Goal: Information Seeking & Learning: Check status

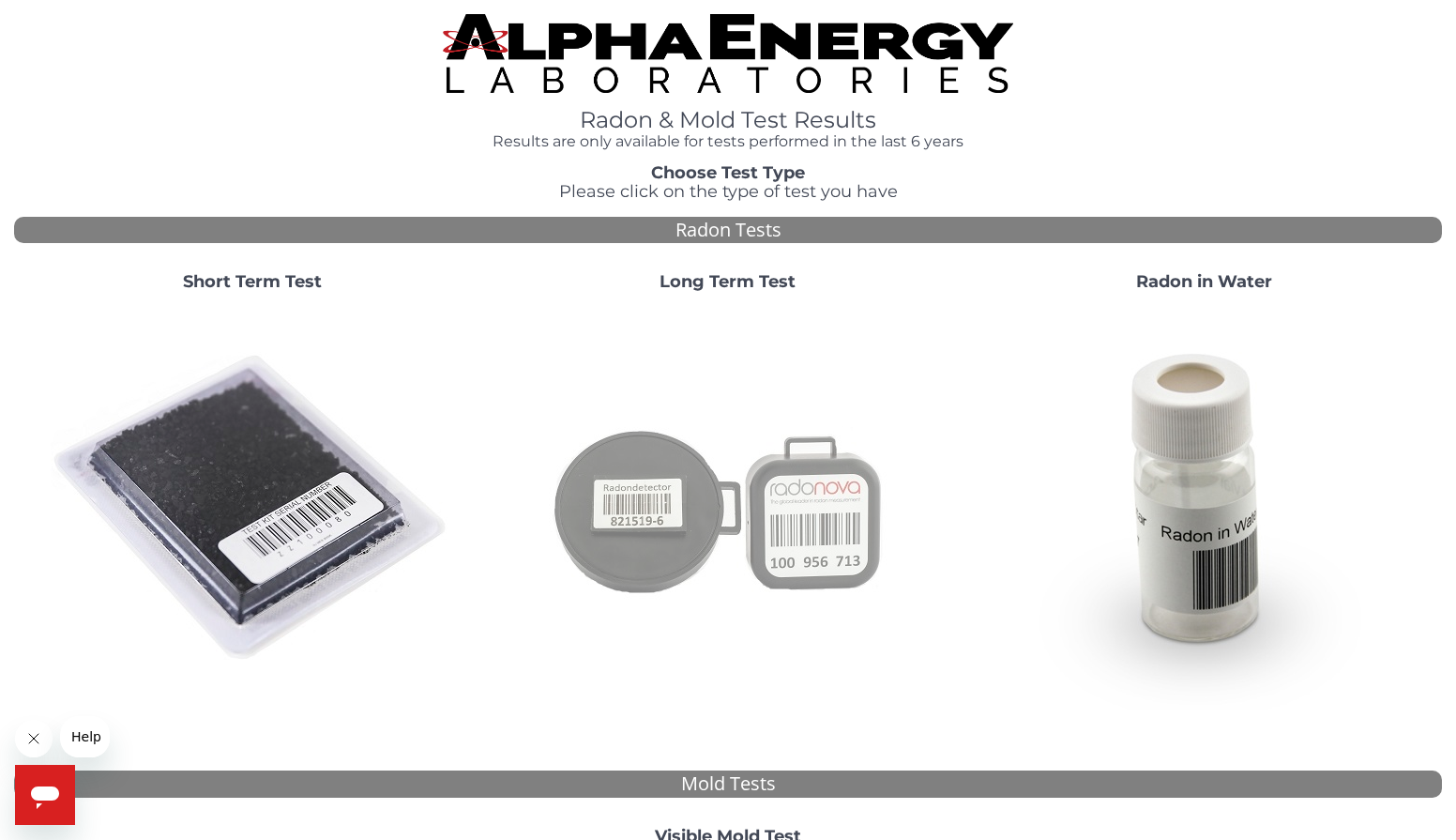
click at [661, 506] on img at bounding box center [728, 508] width 403 height 403
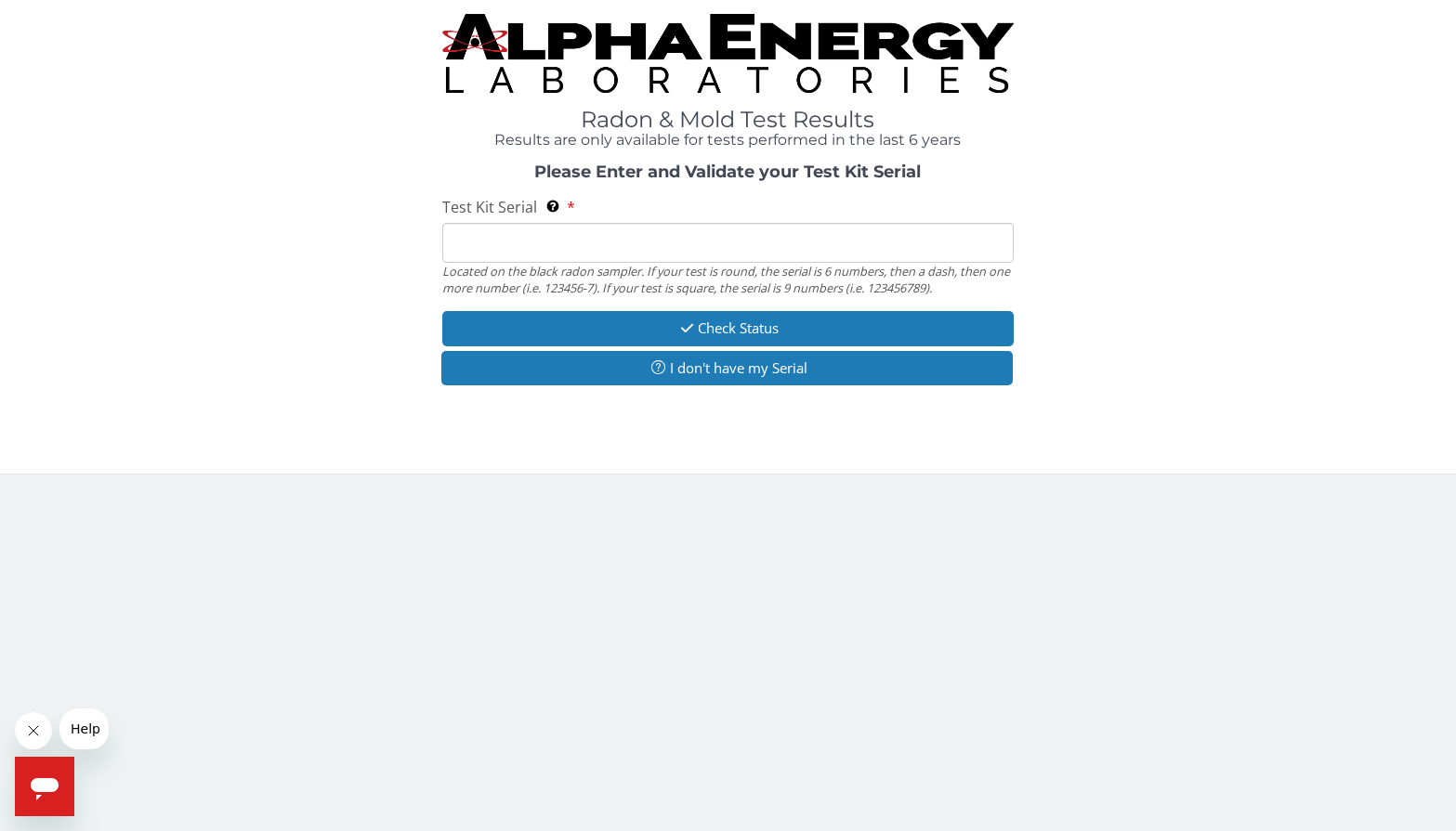
click at [534, 250] on input "Test Kit Serial Located on the black radon sampler. If your test is round, the …" at bounding box center [727, 243] width 571 height 40
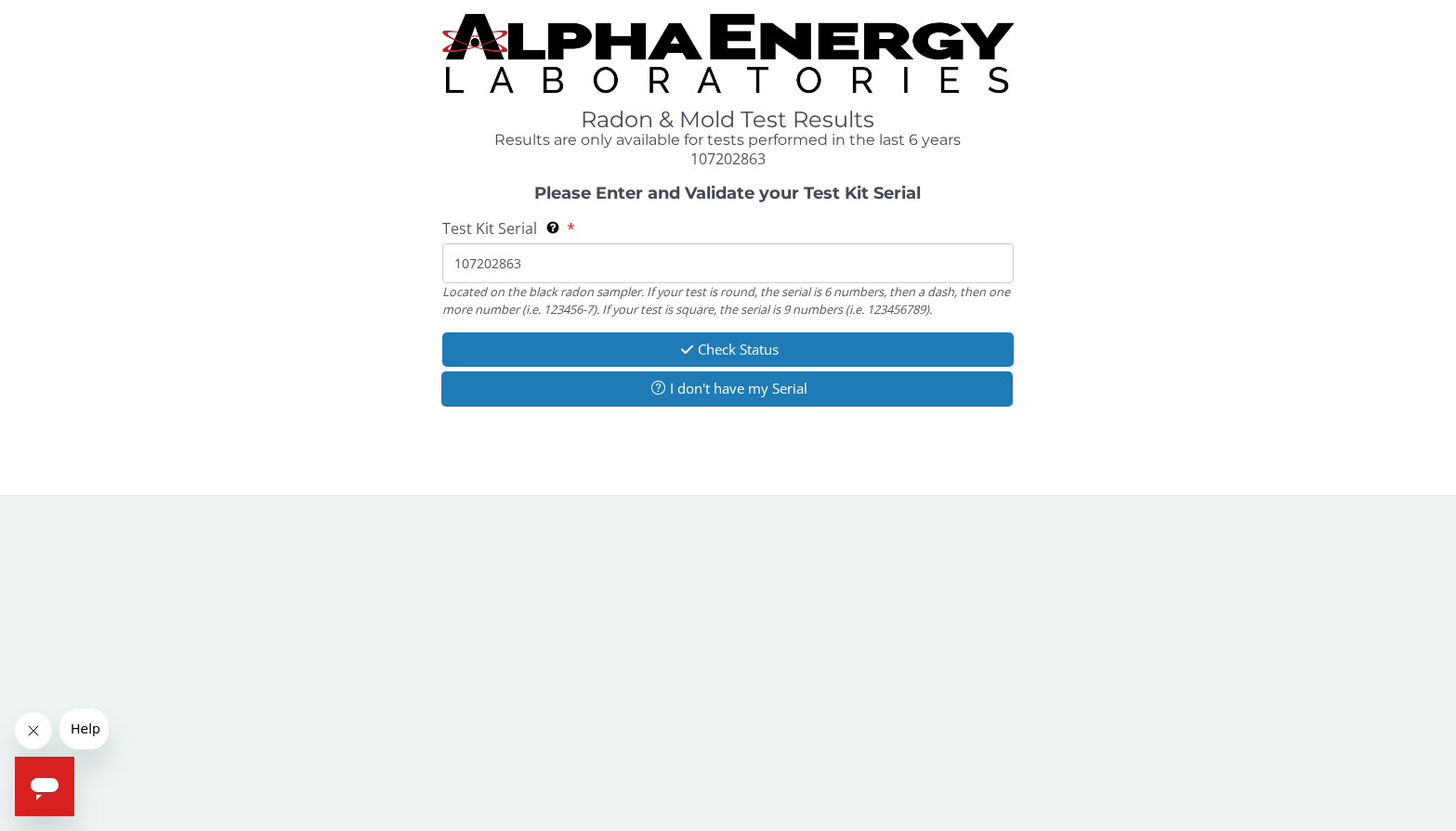
drag, startPoint x: 539, startPoint y: 259, endPoint x: 448, endPoint y: 271, distance: 91.8
click at [448, 271] on input "107202863" at bounding box center [727, 263] width 571 height 40
type input "107202863"
click at [689, 347] on icon "button" at bounding box center [687, 350] width 21 height 14
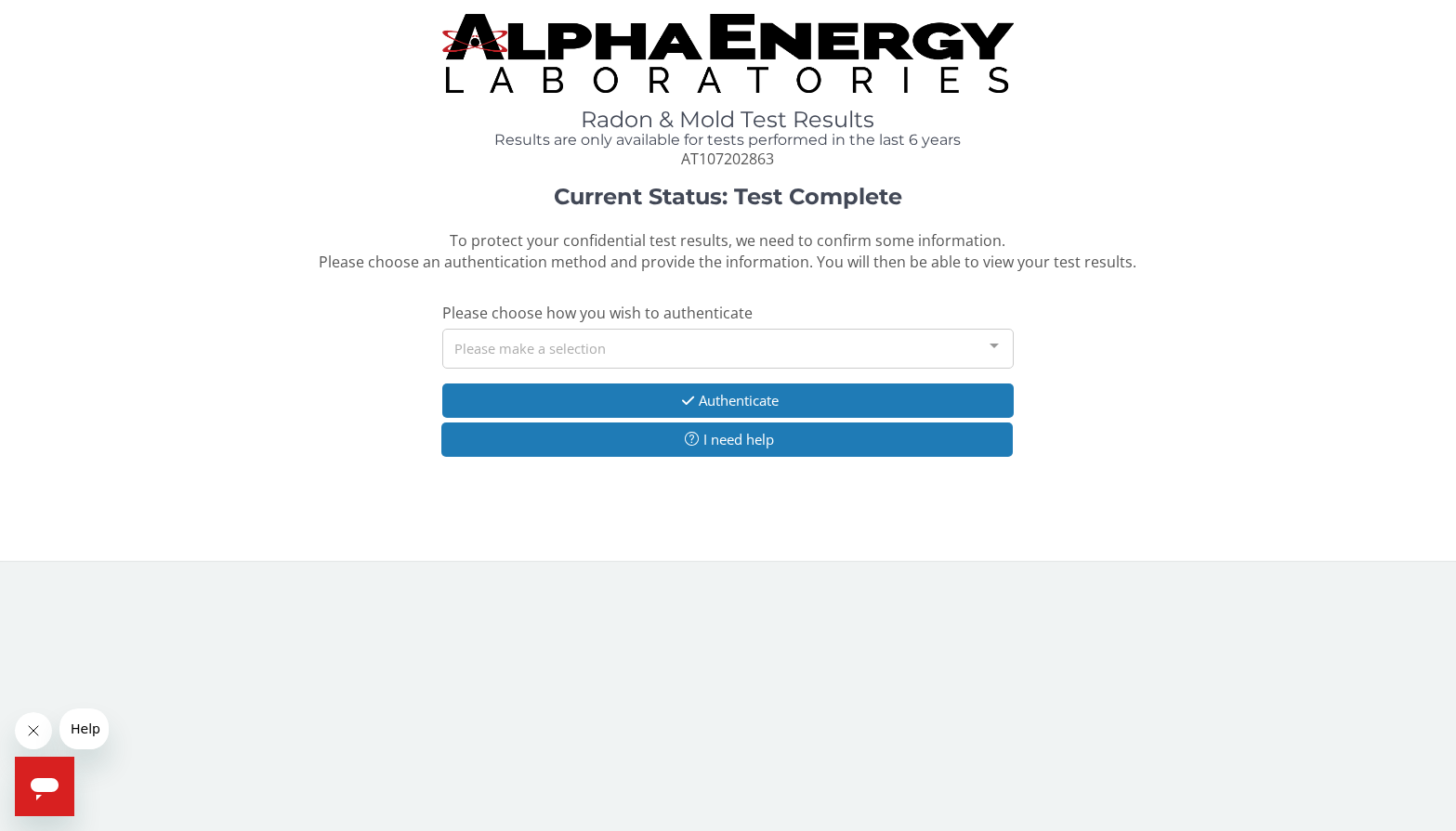
click at [613, 347] on div "Please make a selection" at bounding box center [727, 348] width 571 height 40
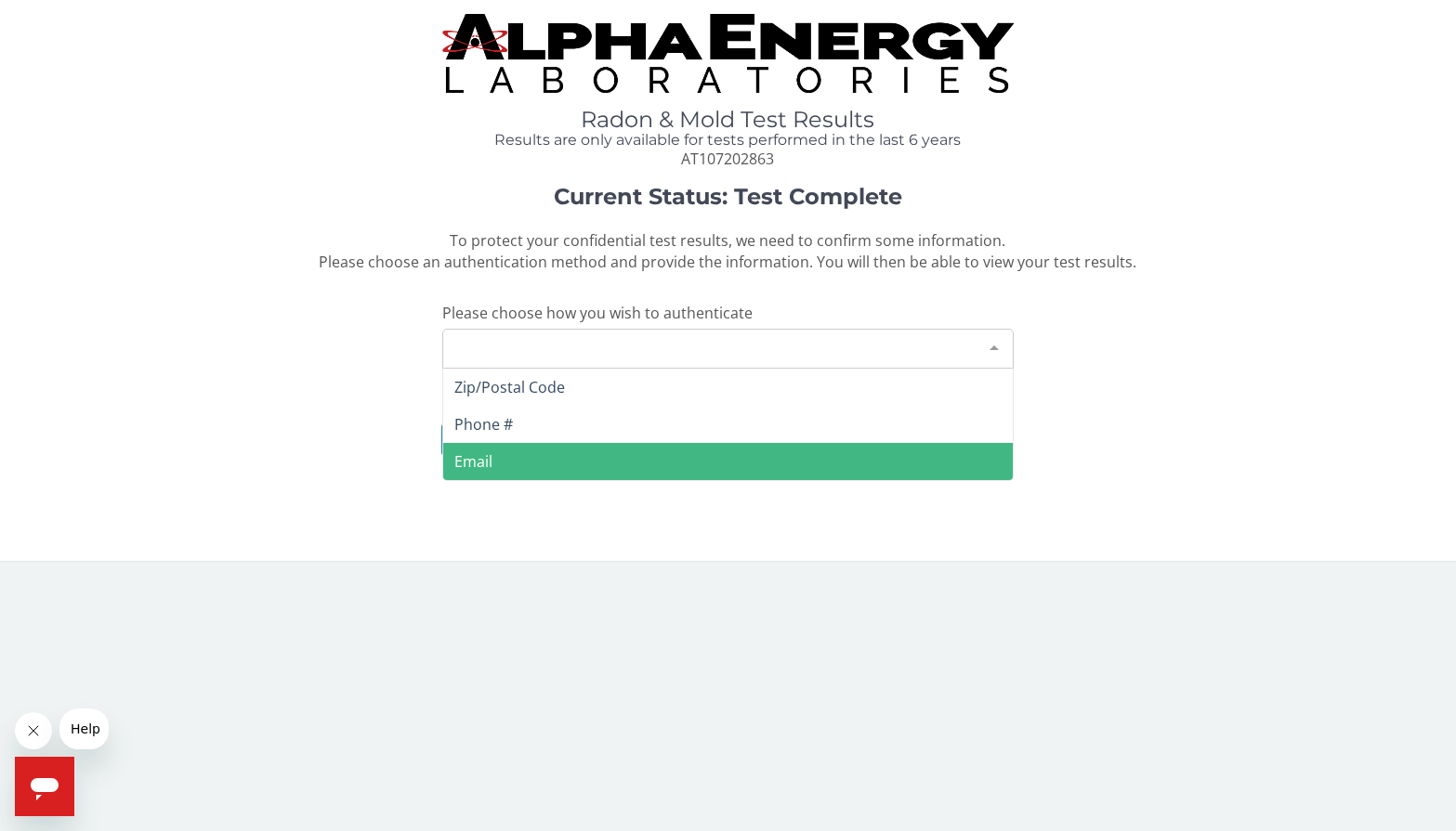
click at [484, 451] on span "Email" at bounding box center [473, 461] width 38 height 20
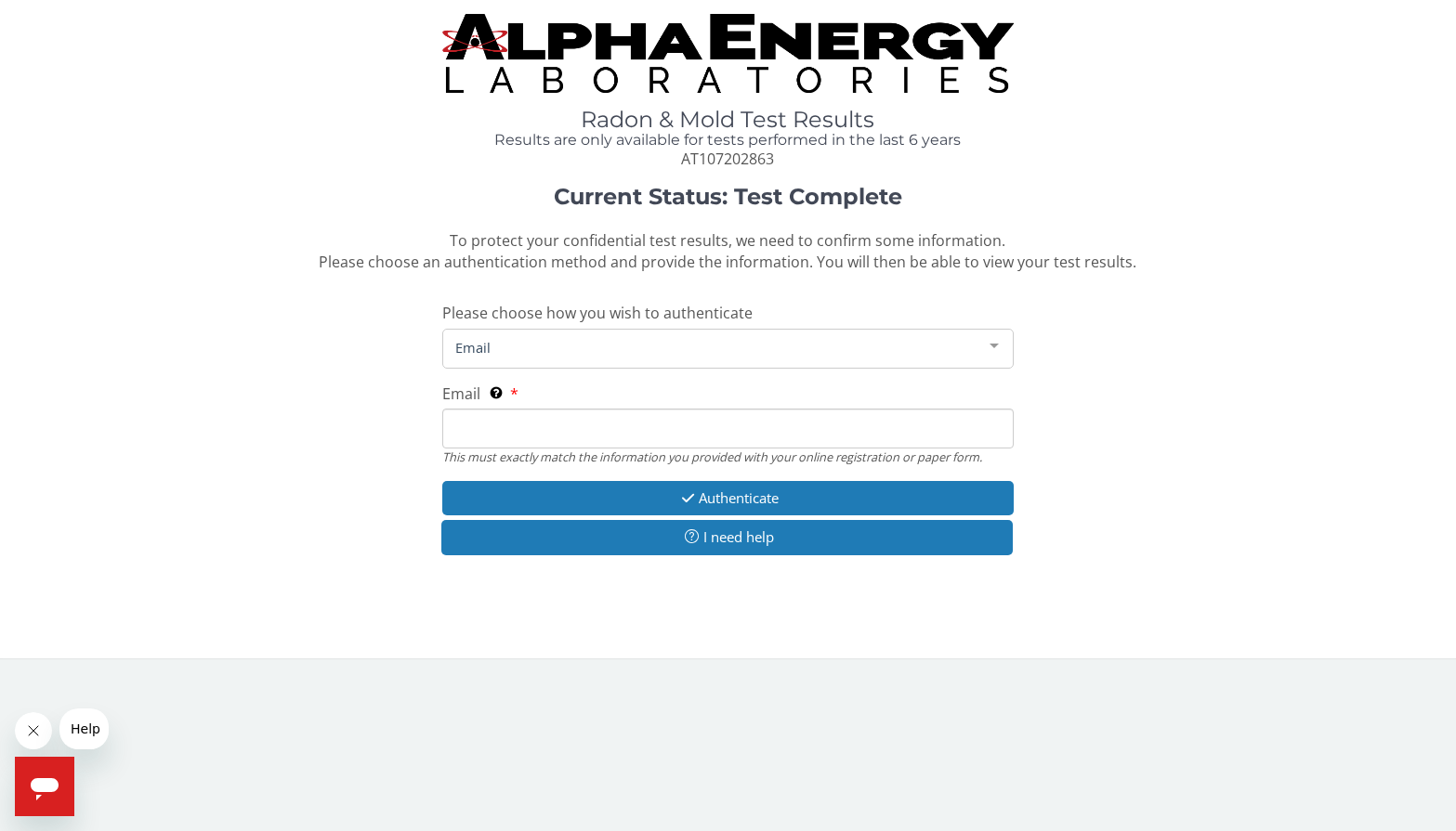
click at [574, 420] on input "Email This must exactly match the information you provided with your online reg…" at bounding box center [727, 428] width 571 height 40
type input "officemanager@dtechit.net"
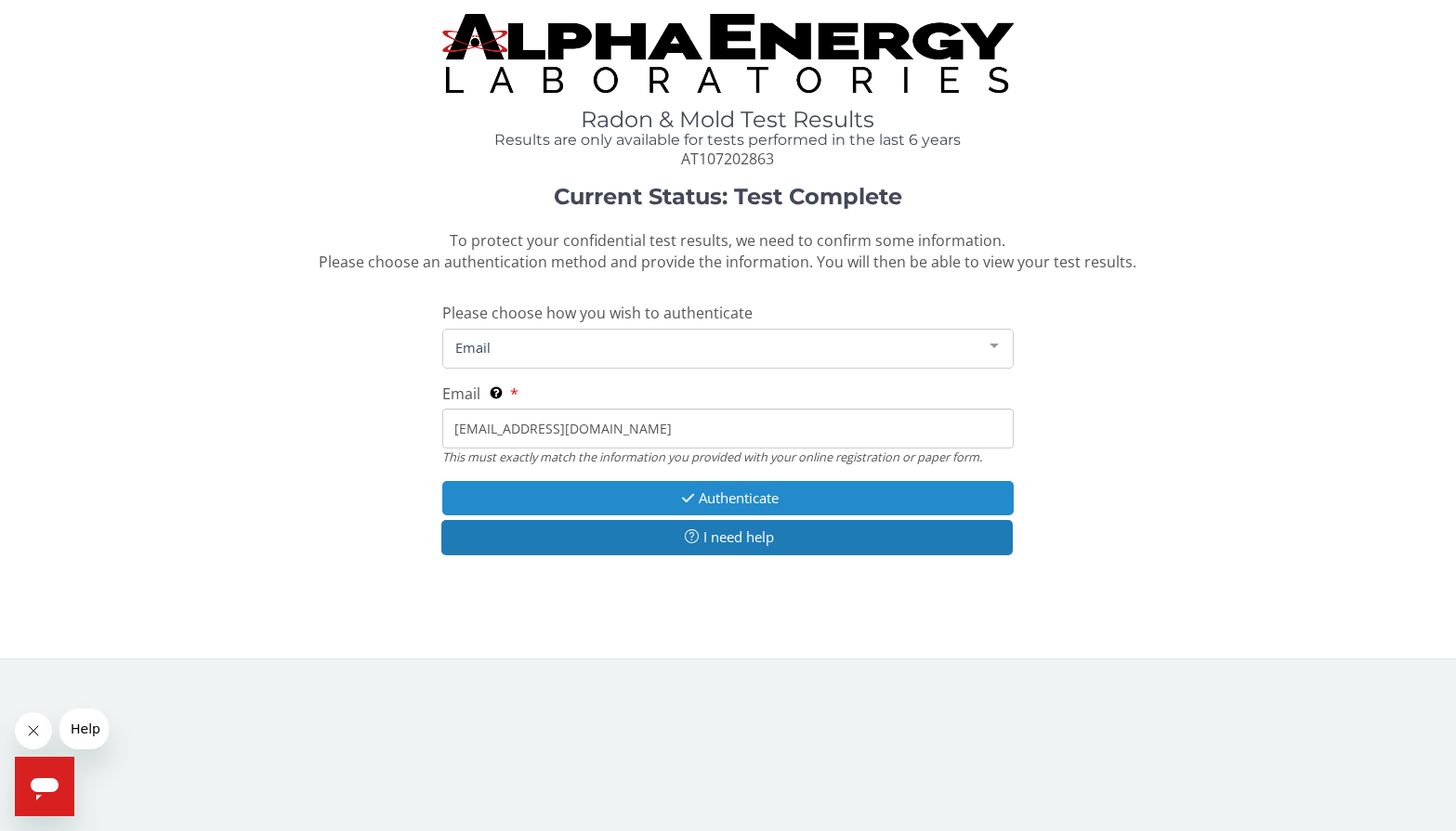
click at [687, 501] on icon "button" at bounding box center [687, 498] width 21 height 14
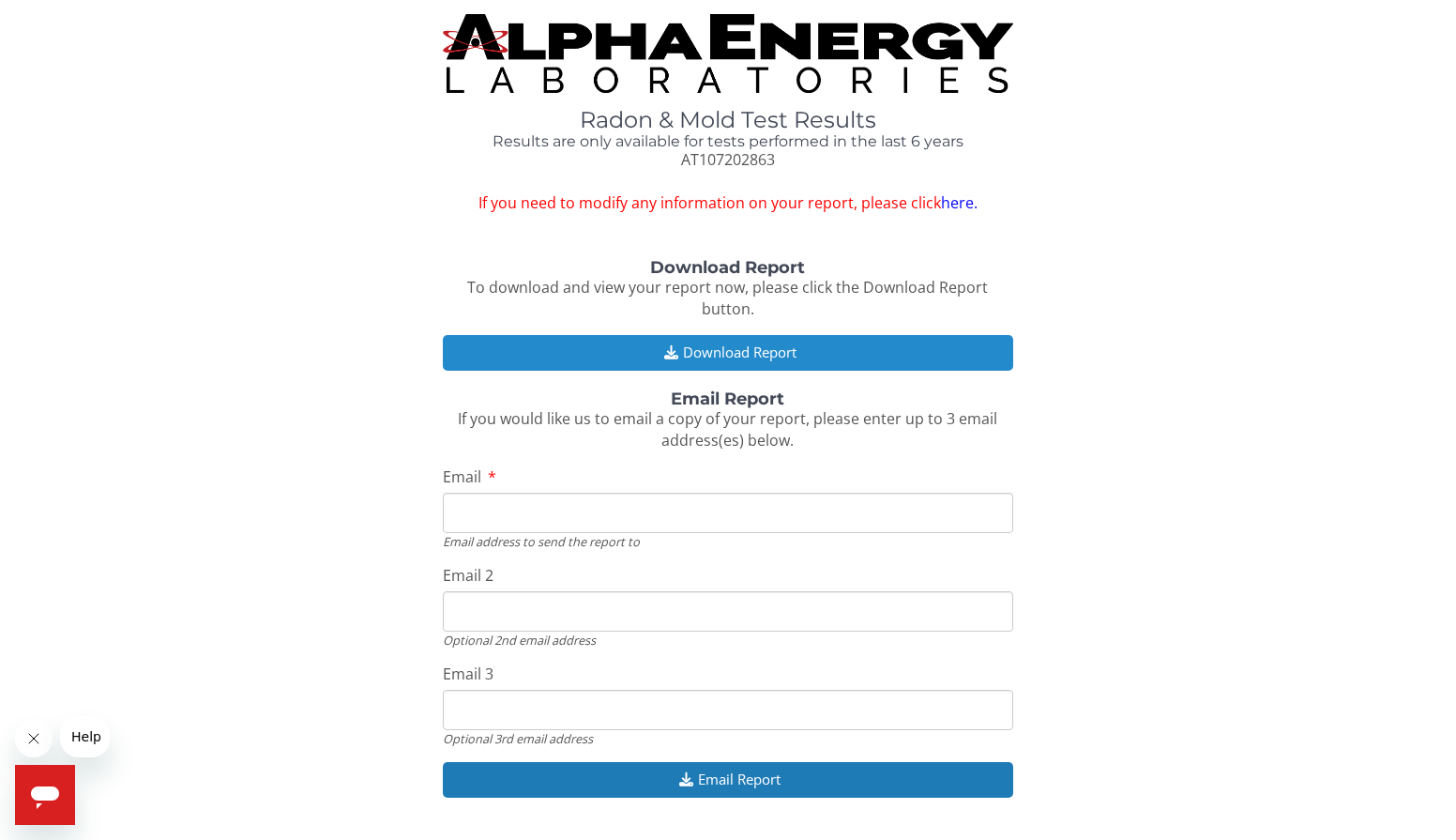
click at [742, 335] on button "Download Report" at bounding box center [728, 353] width 571 height 35
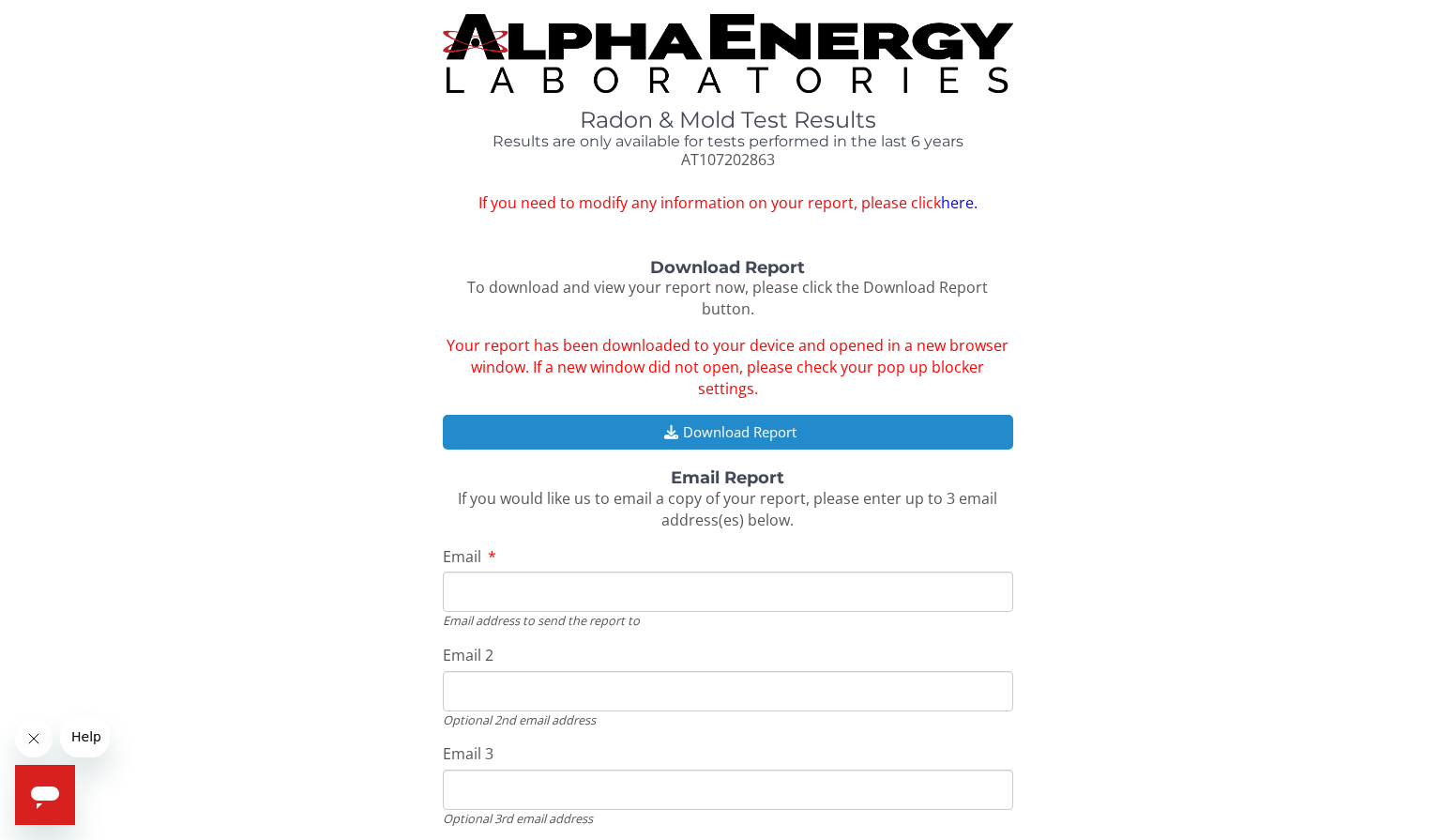
click at [733, 415] on button "Download Report" at bounding box center [728, 433] width 571 height 35
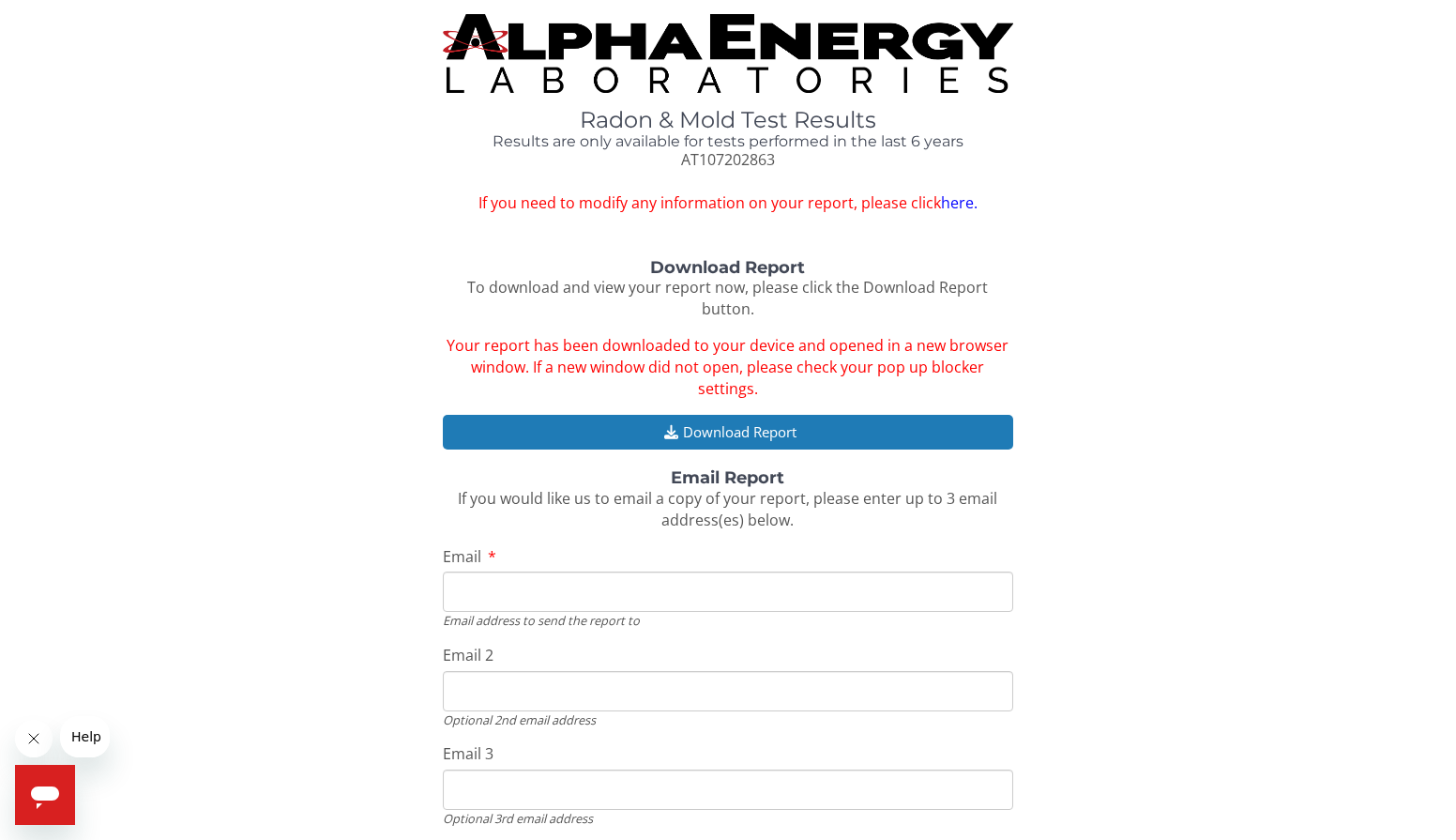
click at [553, 573] on input "Email" at bounding box center [728, 591] width 571 height 40
type input "officemanager@dtechit.net"
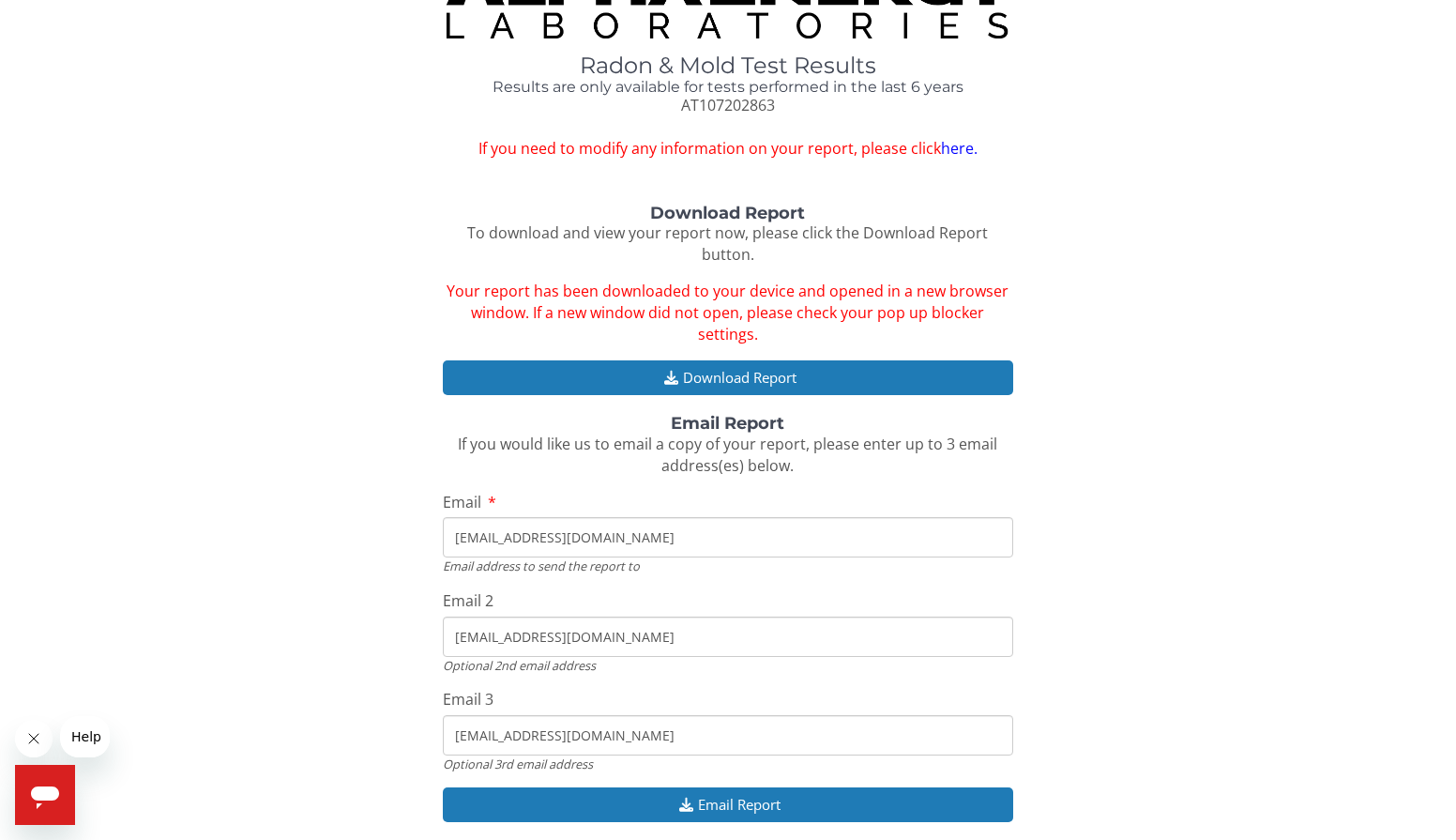
scroll to position [108, 0]
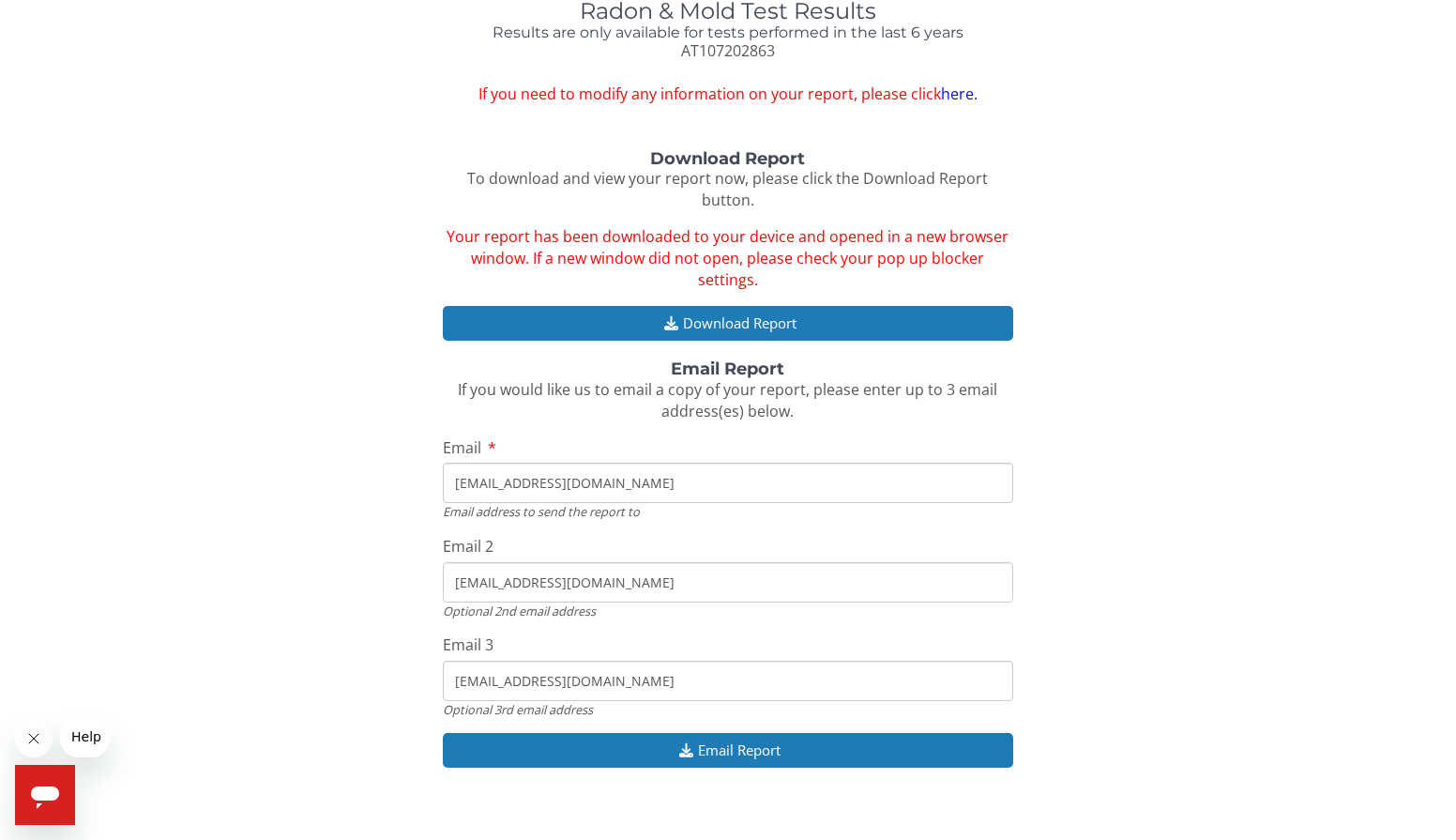
drag, startPoint x: 637, startPoint y: 561, endPoint x: 404, endPoint y: 560, distance: 233.0
click at [404, 560] on div "Download Report To download and view your report now, please click the Download…" at bounding box center [728, 469] width 1428 height 638
drag, startPoint x: 642, startPoint y: 665, endPoint x: 449, endPoint y: 665, distance: 193.0
click at [449, 665] on input "officemanager@dtechit.net" at bounding box center [728, 680] width 571 height 40
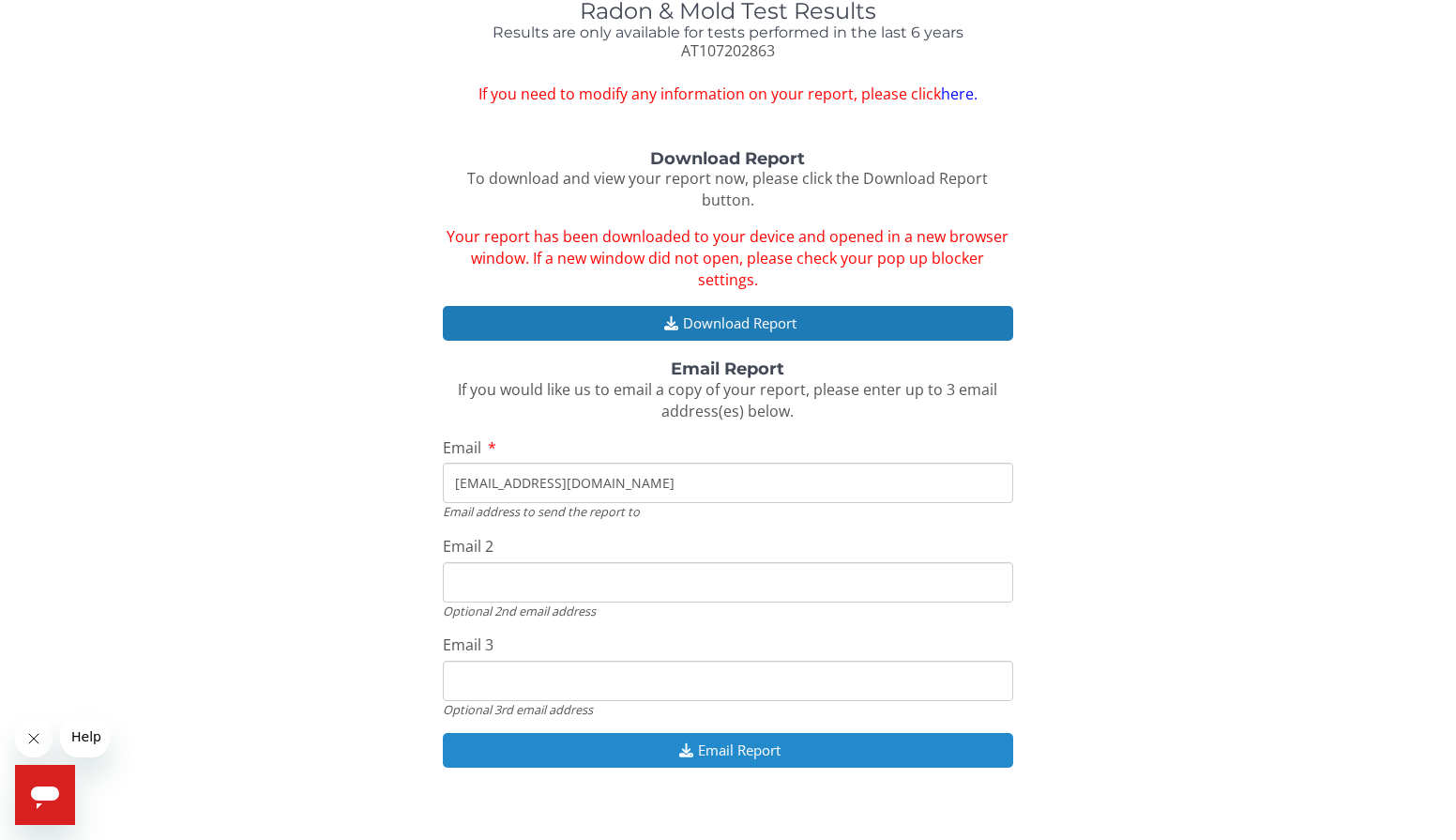
click at [754, 737] on button "Email Report" at bounding box center [728, 750] width 571 height 35
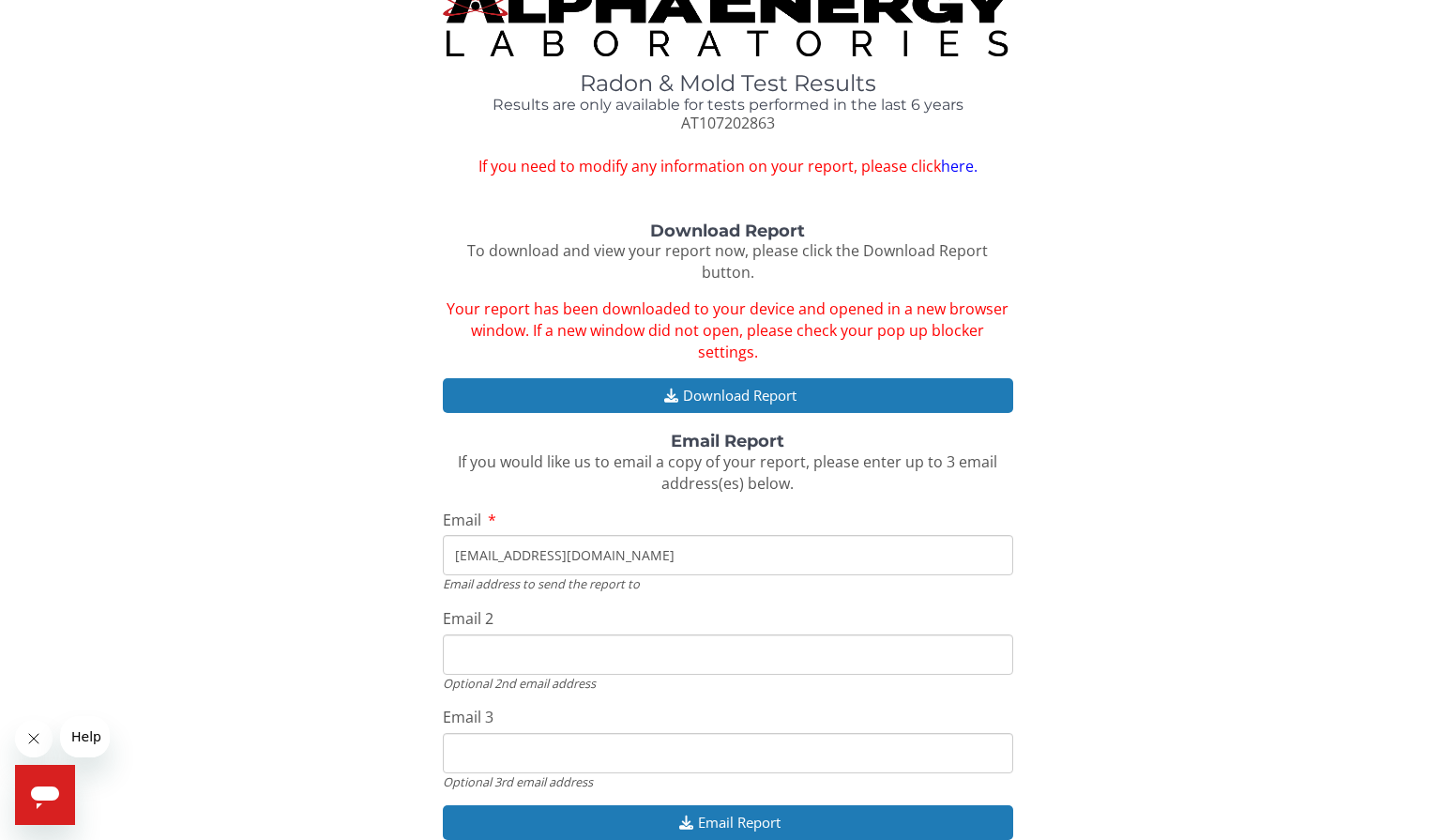
scroll to position [0, 0]
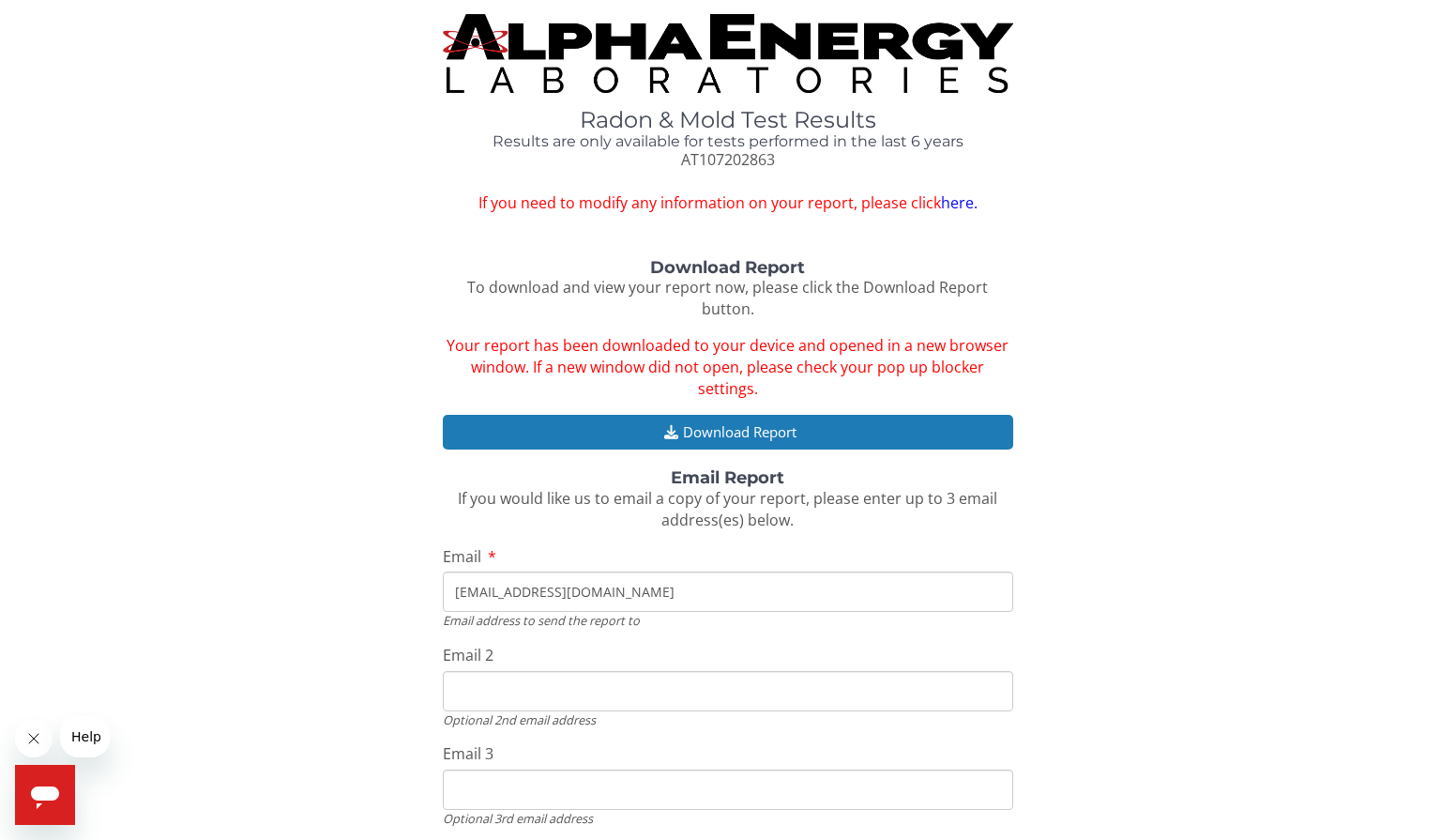
click at [735, 39] on img at bounding box center [728, 53] width 571 height 79
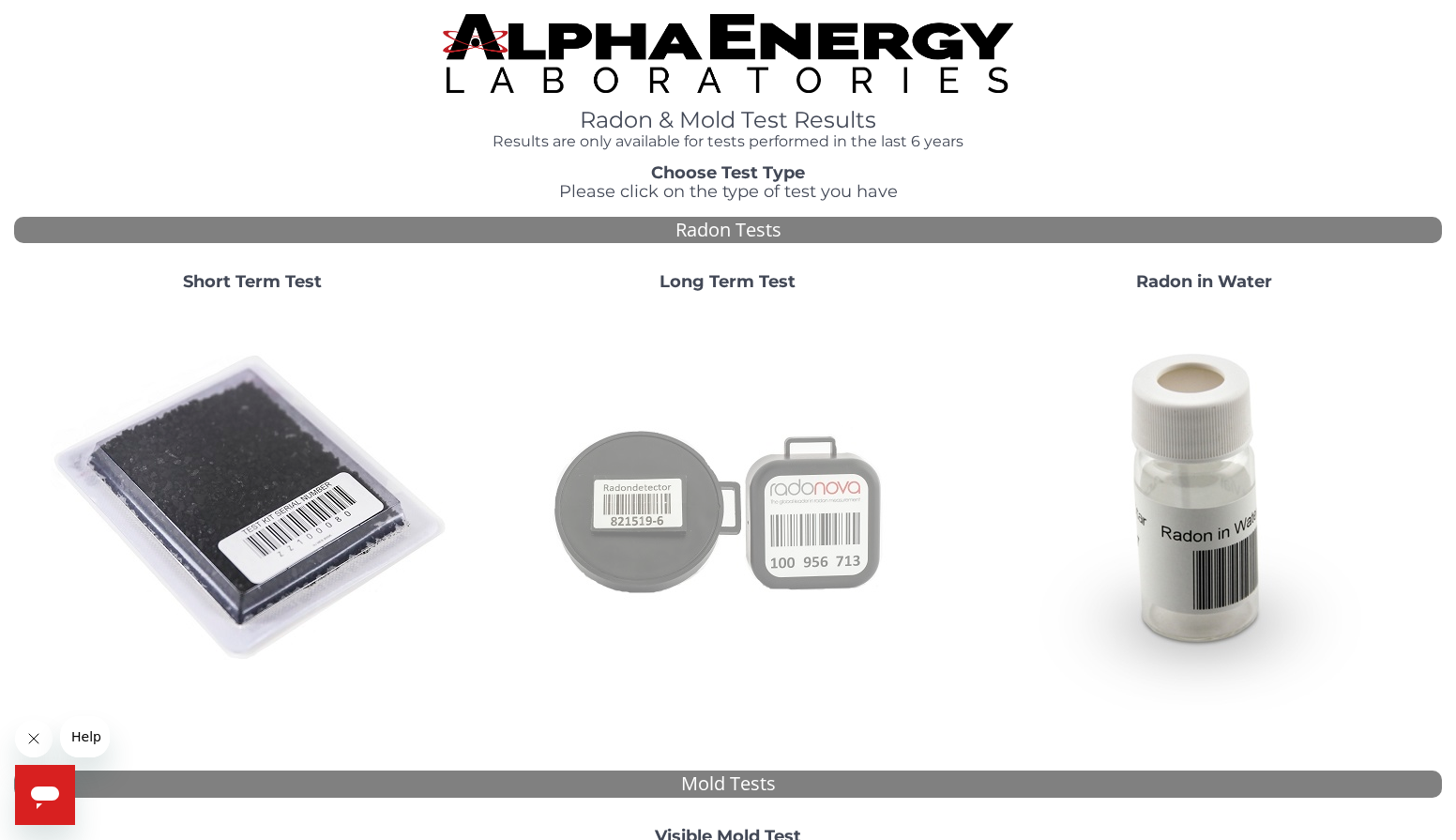
click at [660, 538] on img at bounding box center [728, 508] width 403 height 403
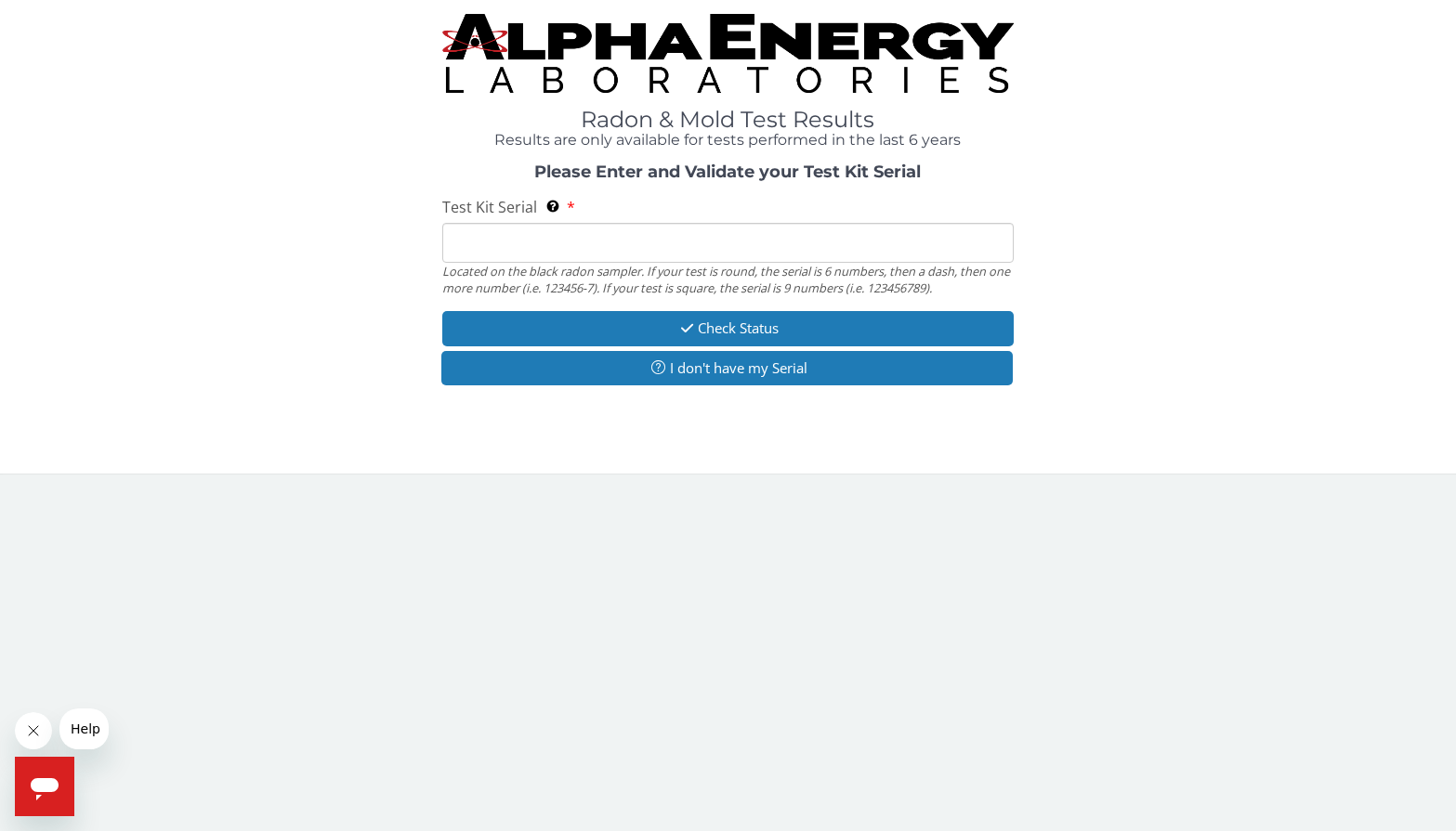
click at [510, 255] on input "Test Kit Serial Located on the black radon sampler. If your test is round, the …" at bounding box center [727, 243] width 571 height 40
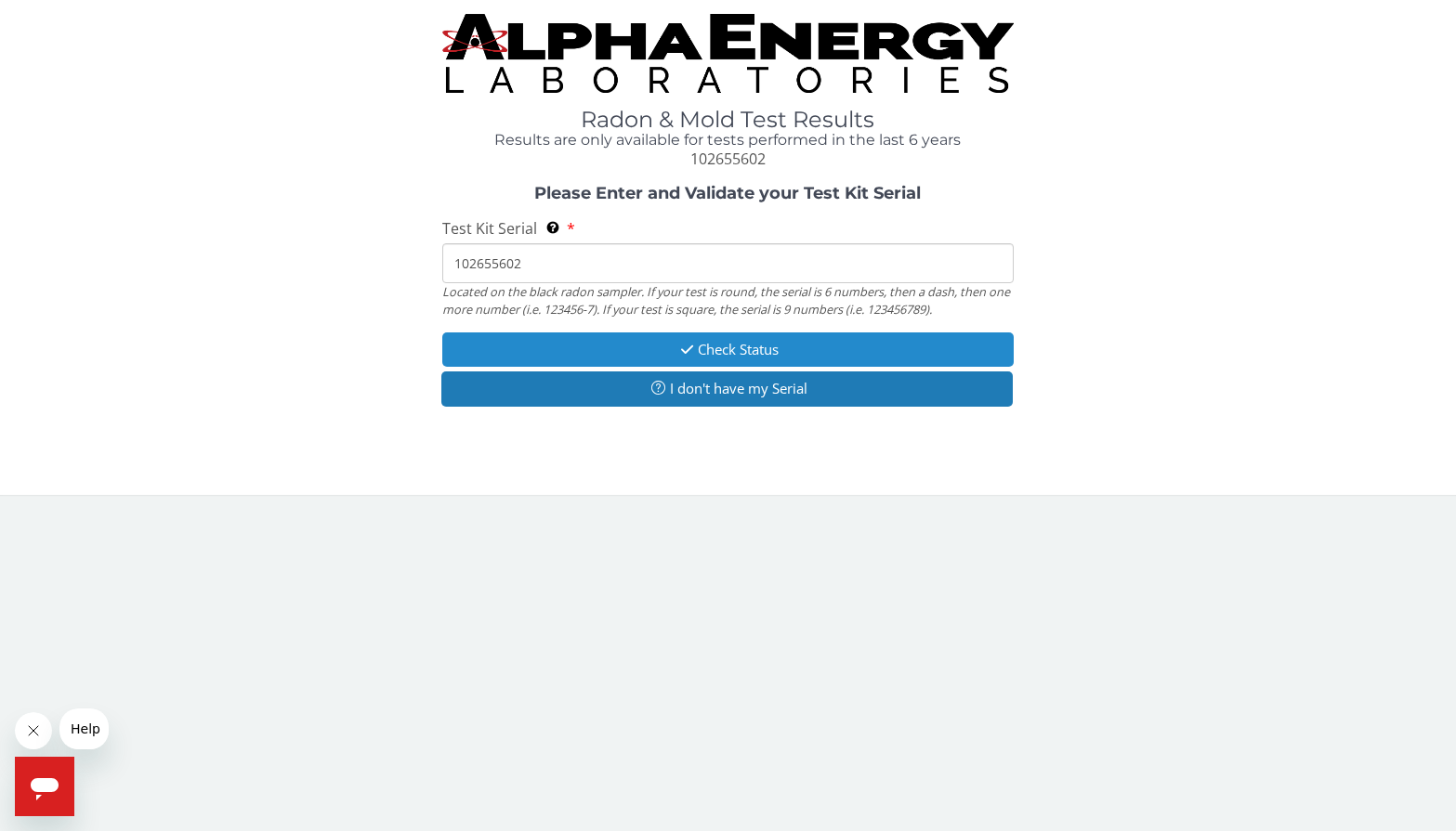
type input "102655602"
click at [720, 344] on button "Check Status" at bounding box center [727, 350] width 571 height 35
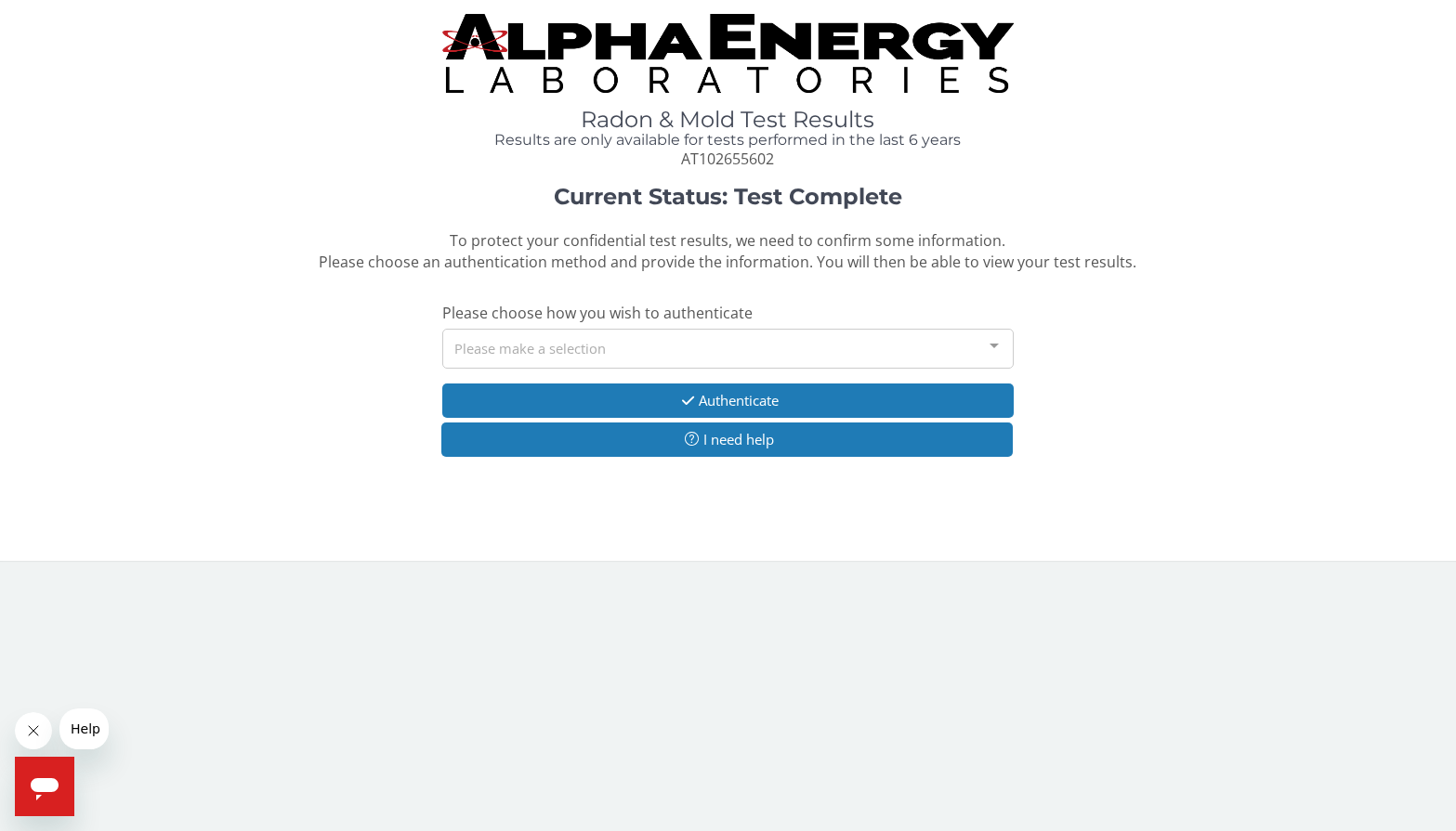
click at [720, 344] on div "Please make a selection" at bounding box center [727, 348] width 571 height 40
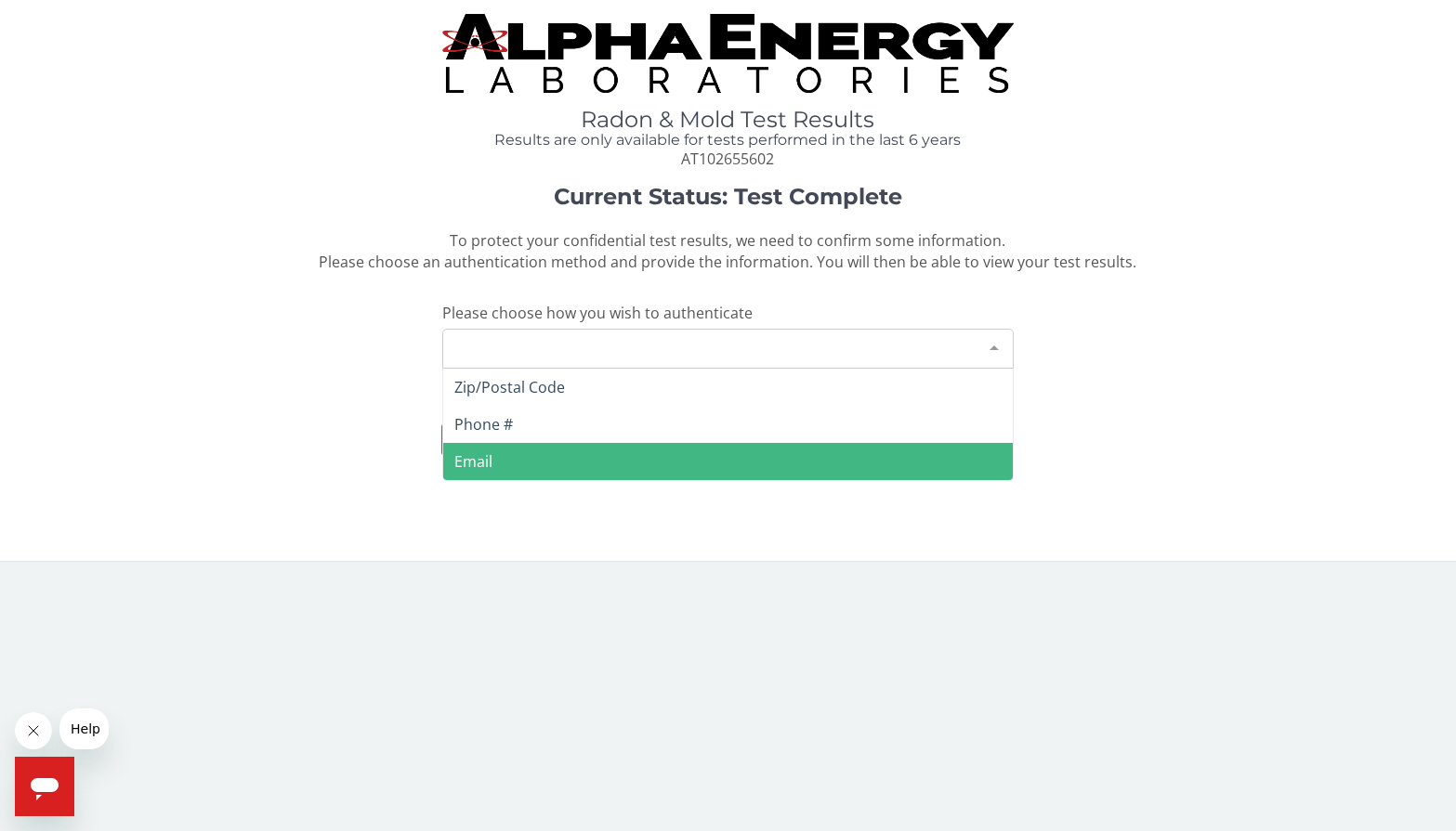
click at [515, 469] on span "Email" at bounding box center [727, 461] width 569 height 37
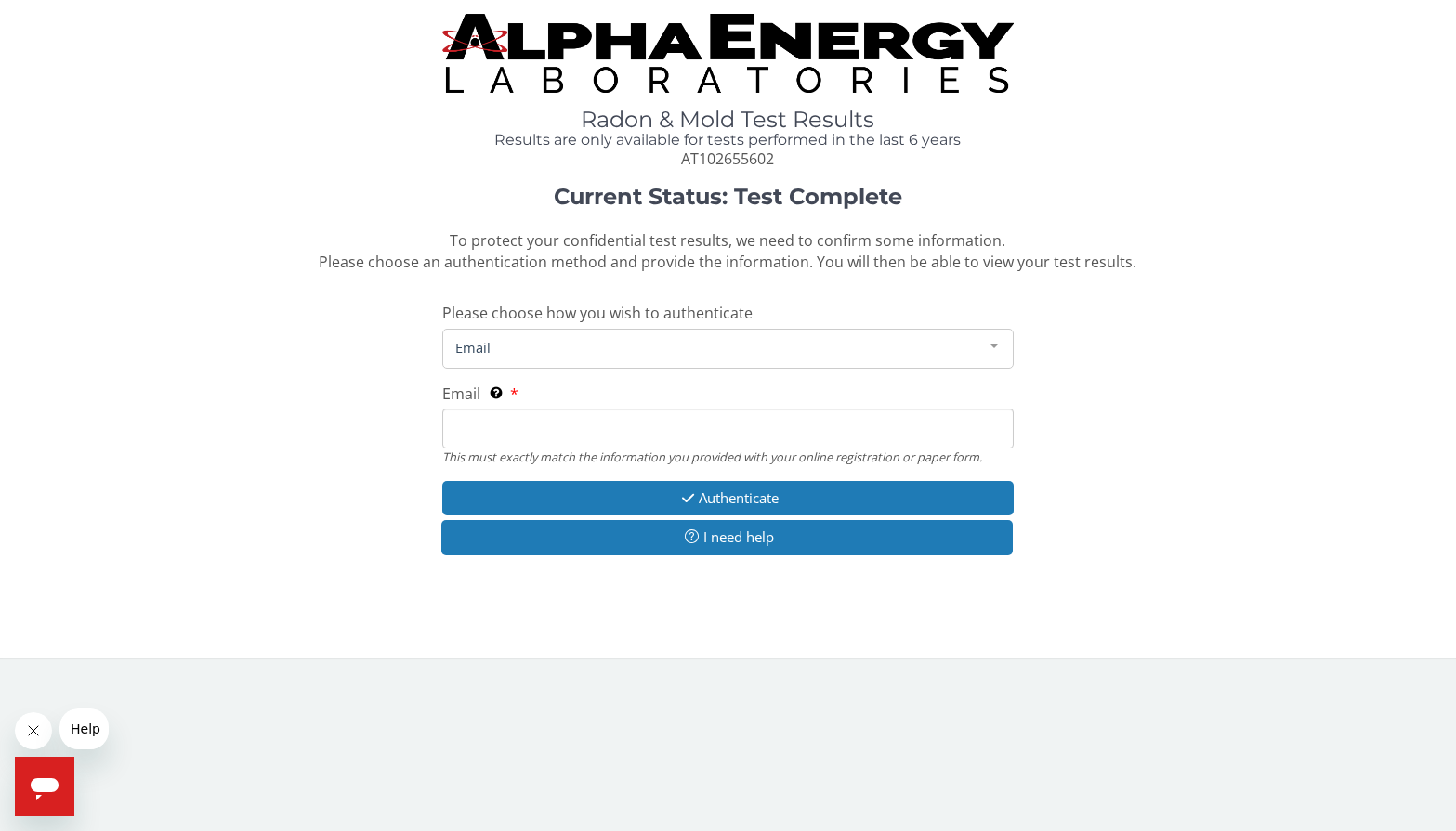
click at [628, 346] on span "Email" at bounding box center [713, 347] width 525 height 20
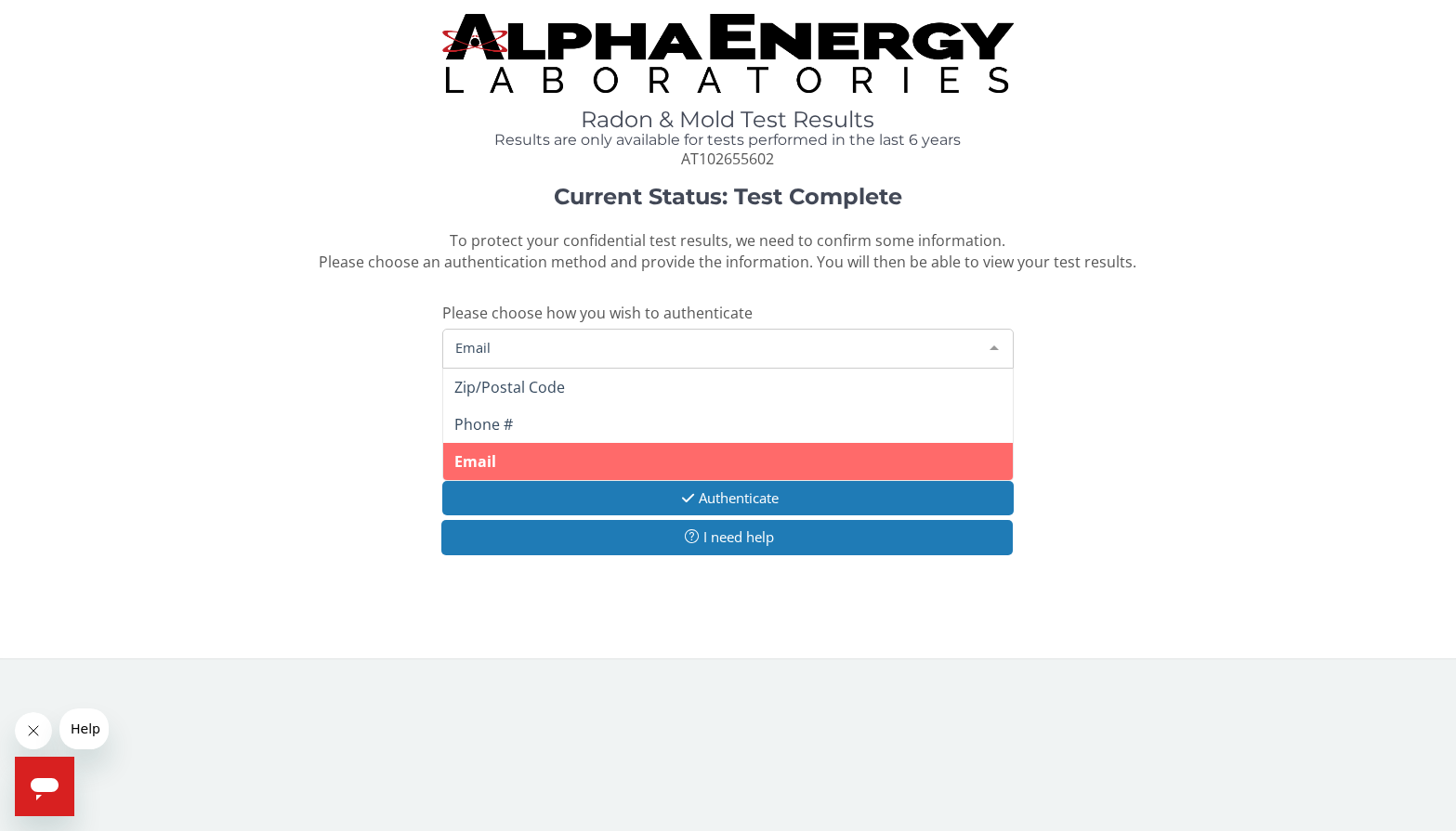
click at [566, 453] on span "Email" at bounding box center [727, 461] width 569 height 37
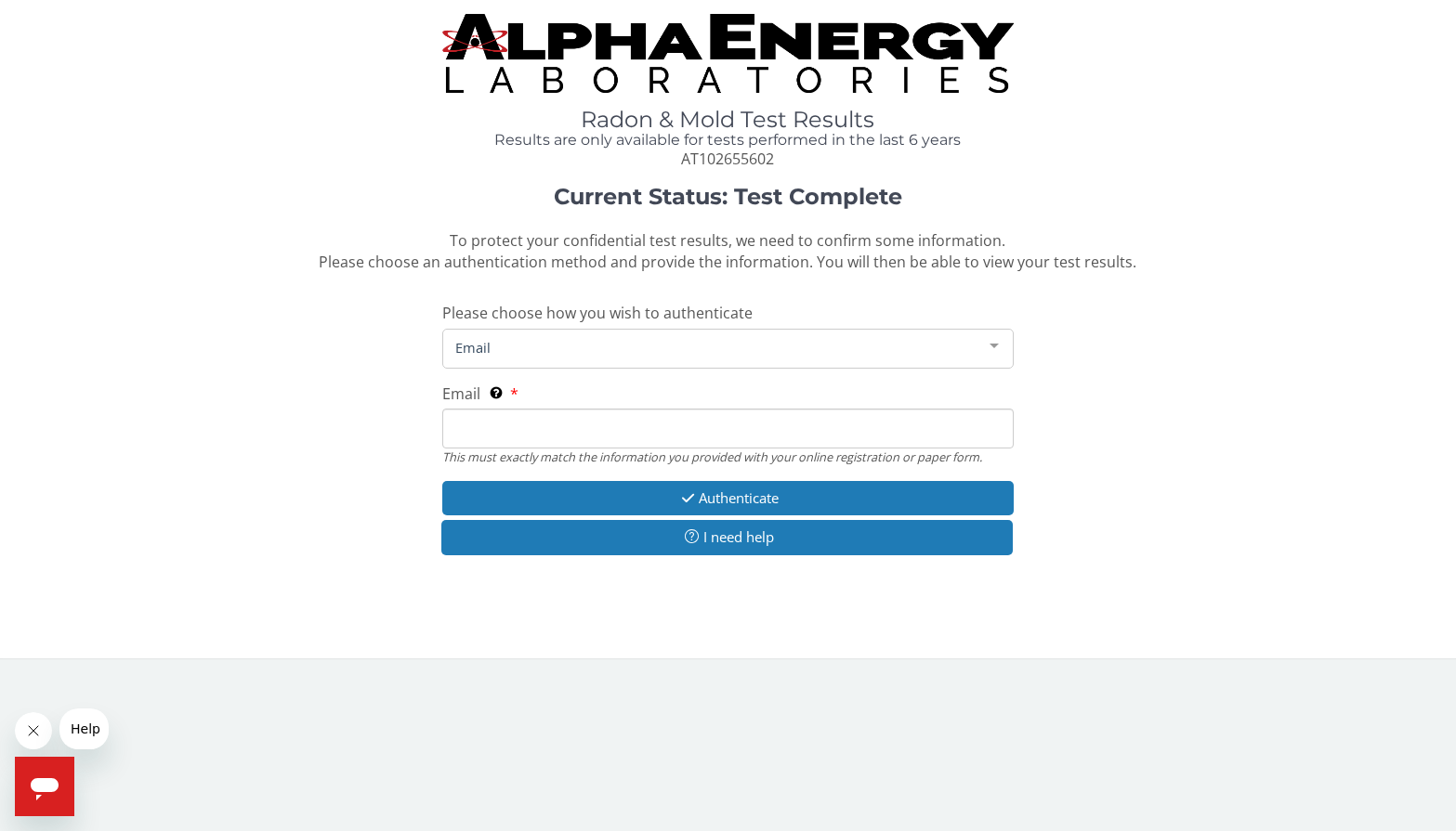
click at [561, 434] on input "Email This must exactly match the information you provided with your online reg…" at bounding box center [727, 428] width 571 height 40
type input "[EMAIL_ADDRESS][DOMAIN_NAME]"
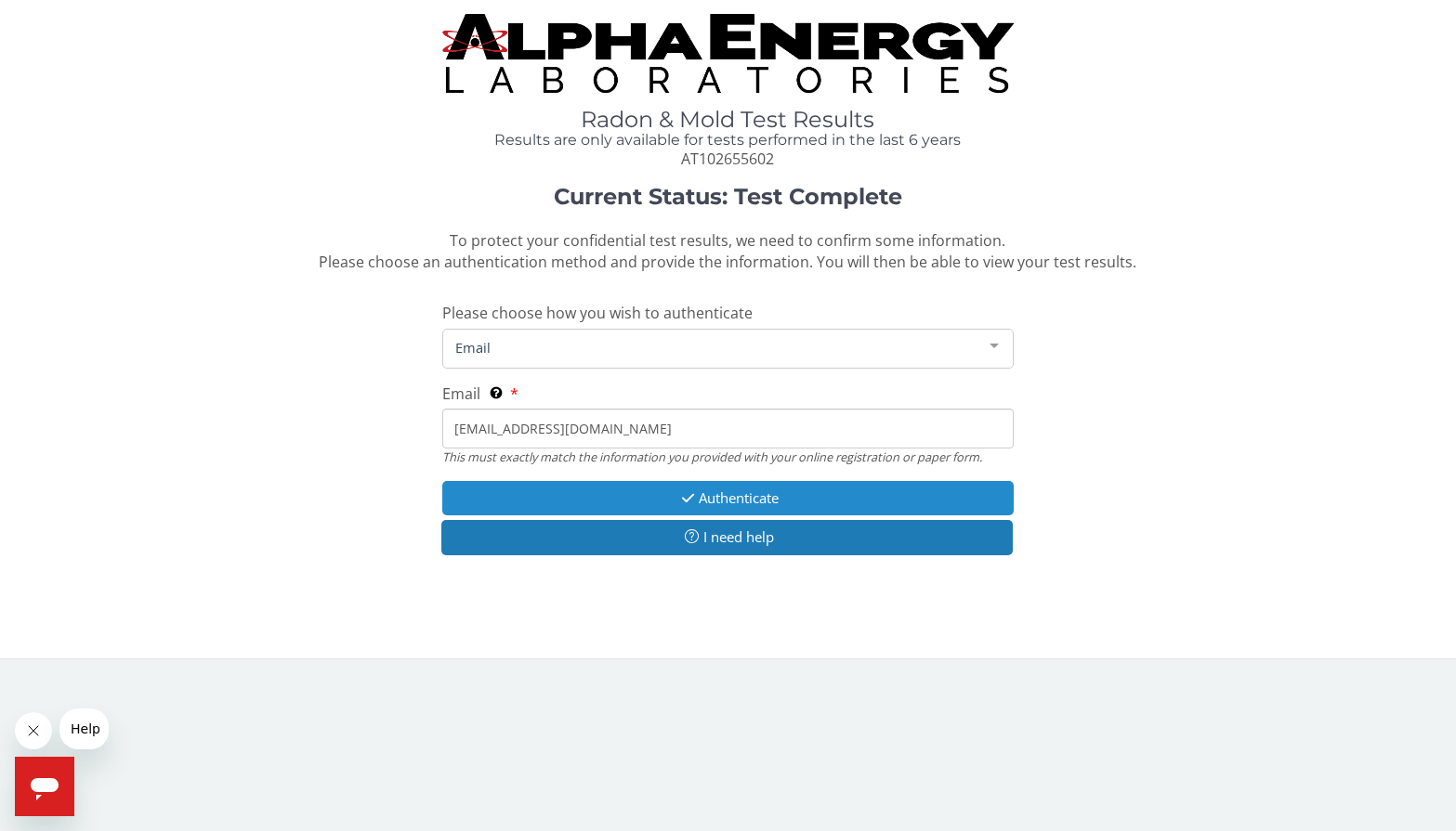
click at [764, 502] on button "Authenticate" at bounding box center [727, 499] width 571 height 35
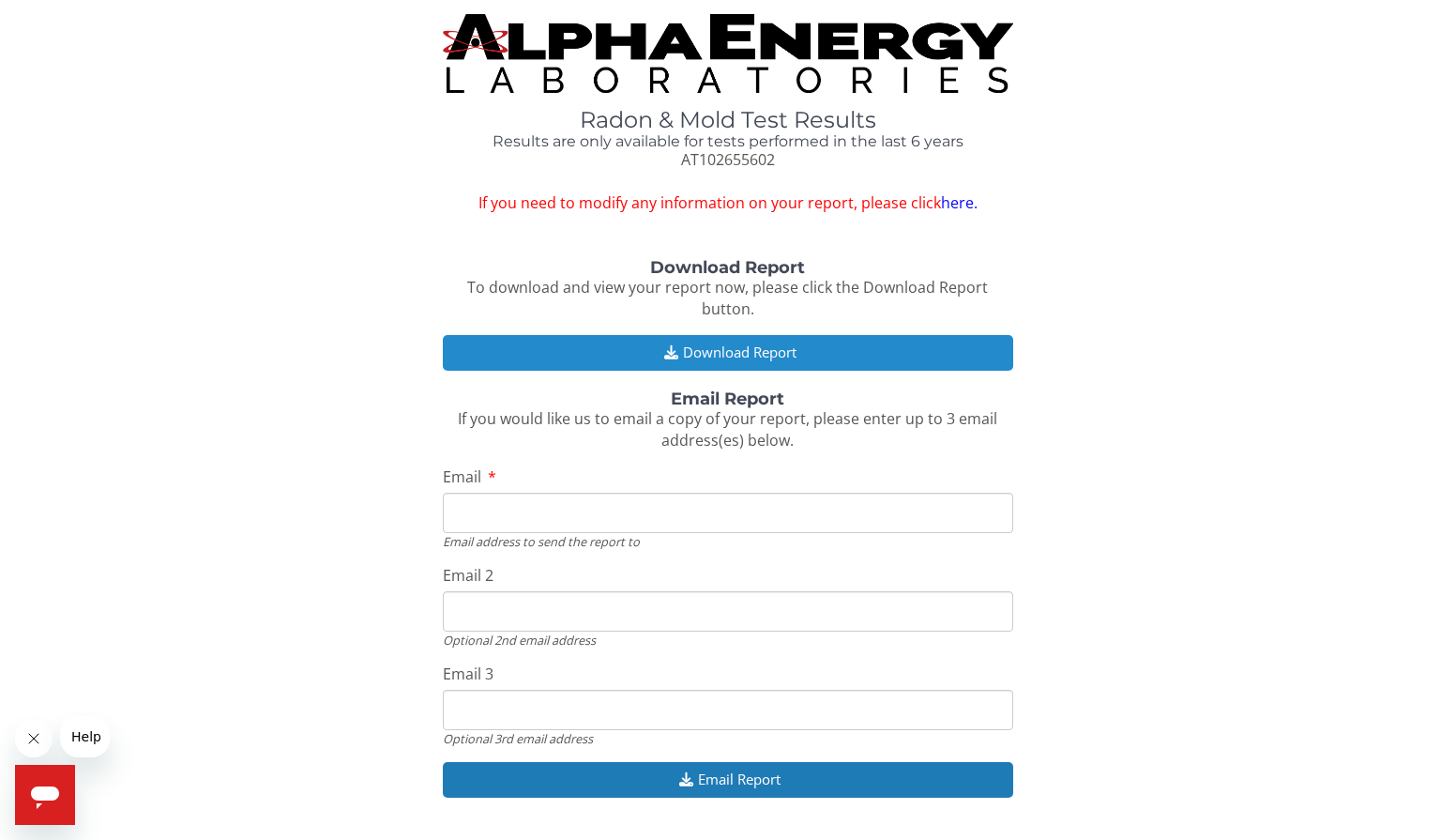
click at [737, 335] on button "Download Report" at bounding box center [728, 353] width 571 height 35
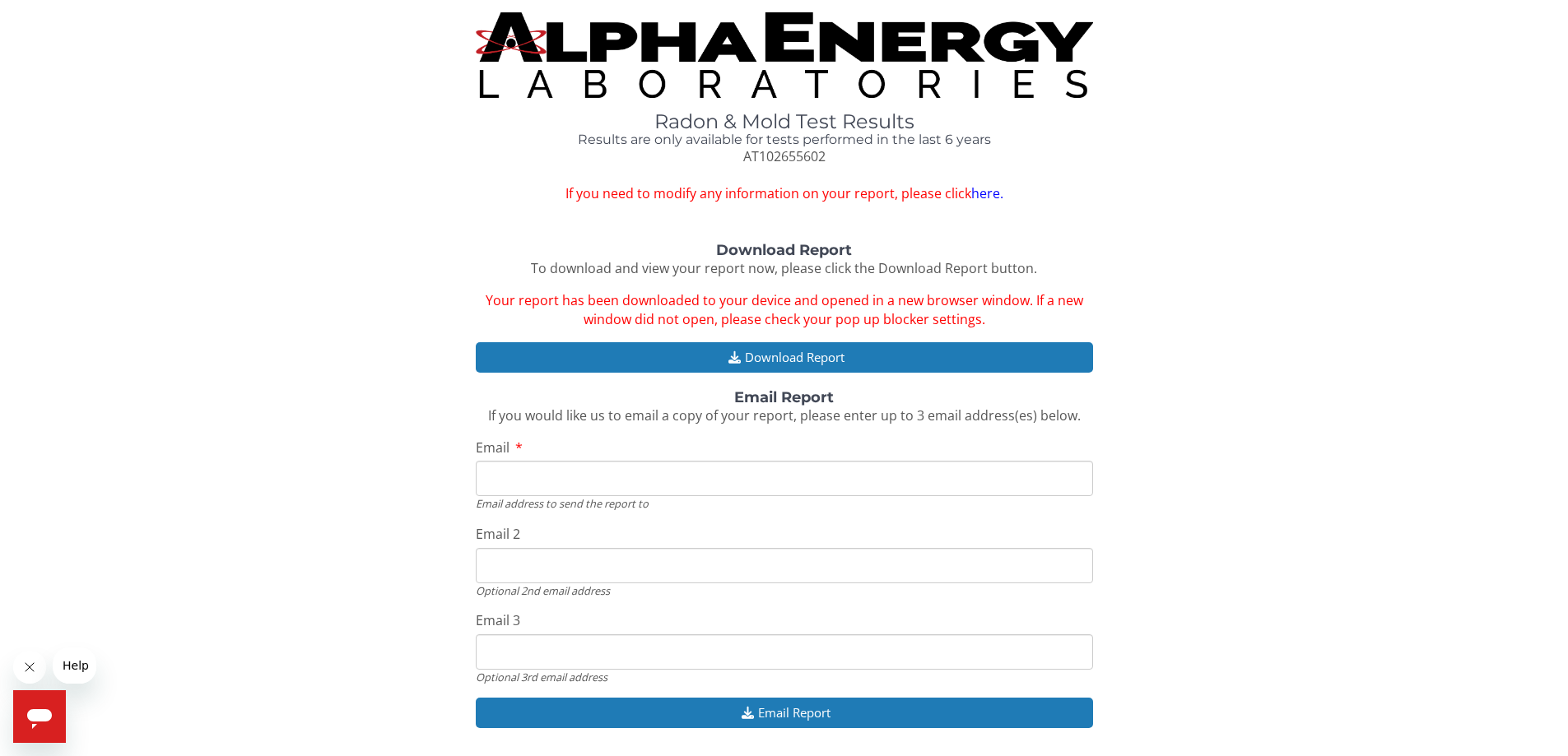
click at [781, 41] on img at bounding box center [784, 55] width 617 height 86
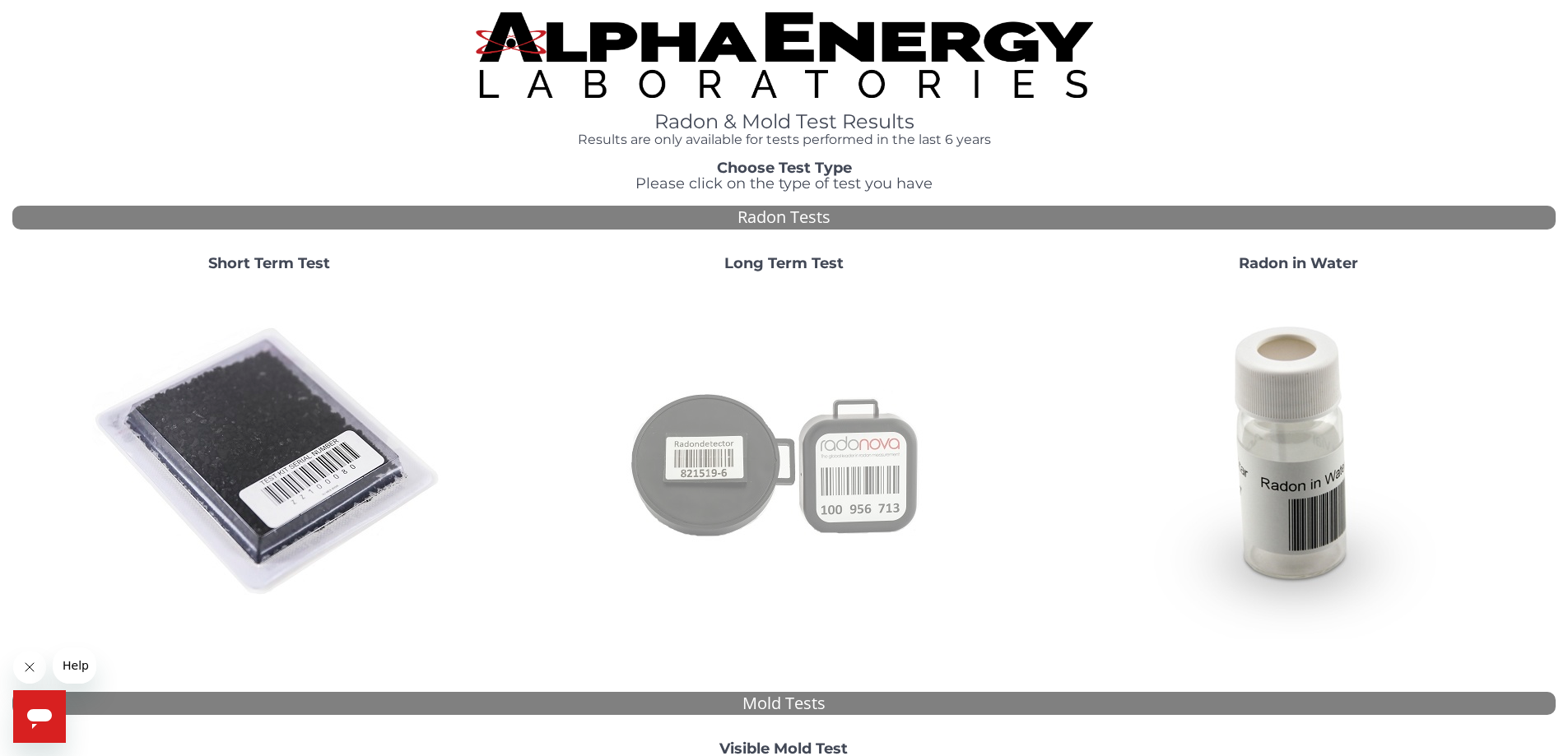
click at [720, 483] on img at bounding box center [783, 461] width 354 height 354
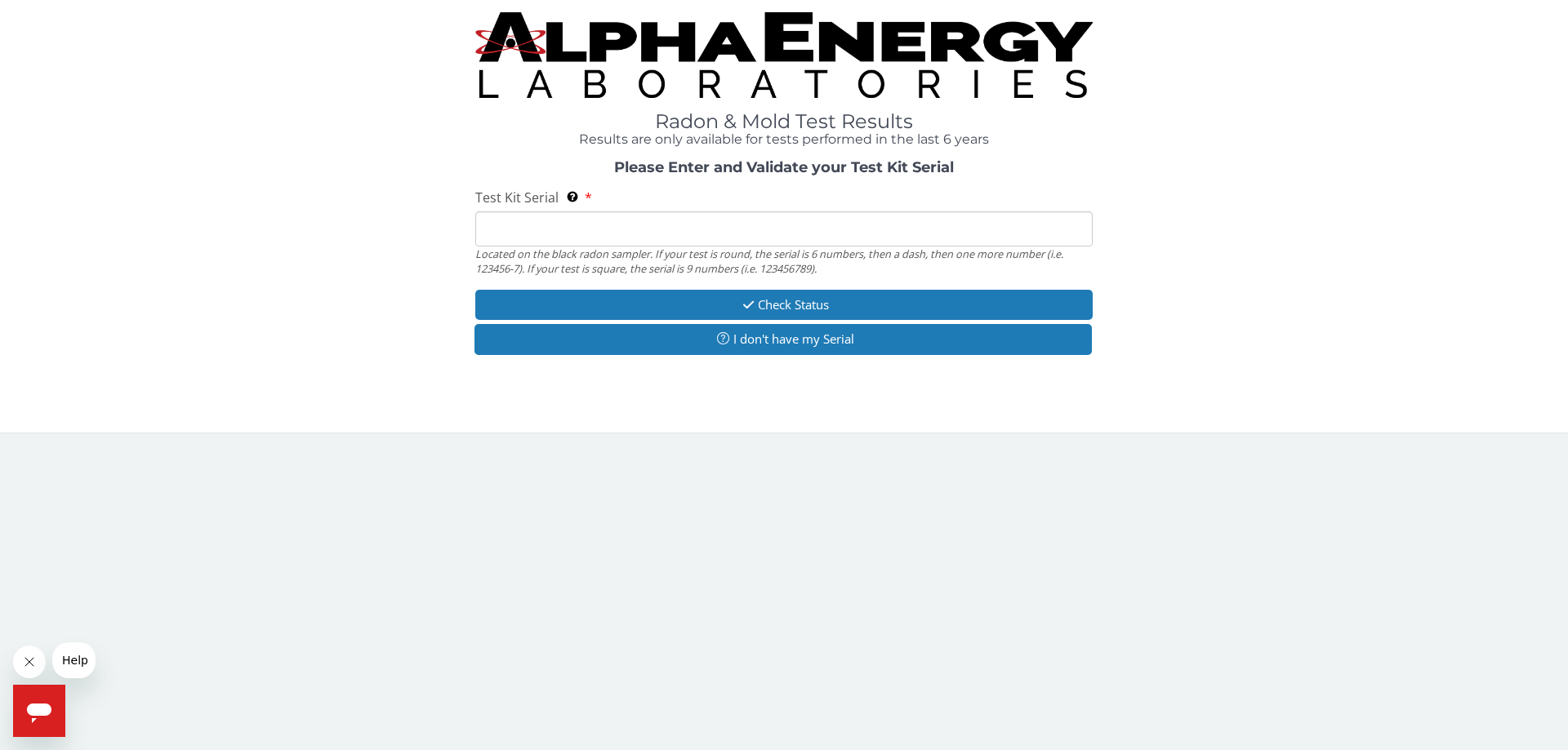
click at [569, 225] on input "Test Kit Serial Located on the black radon sampler. If your test is round, the …" at bounding box center [784, 228] width 617 height 35
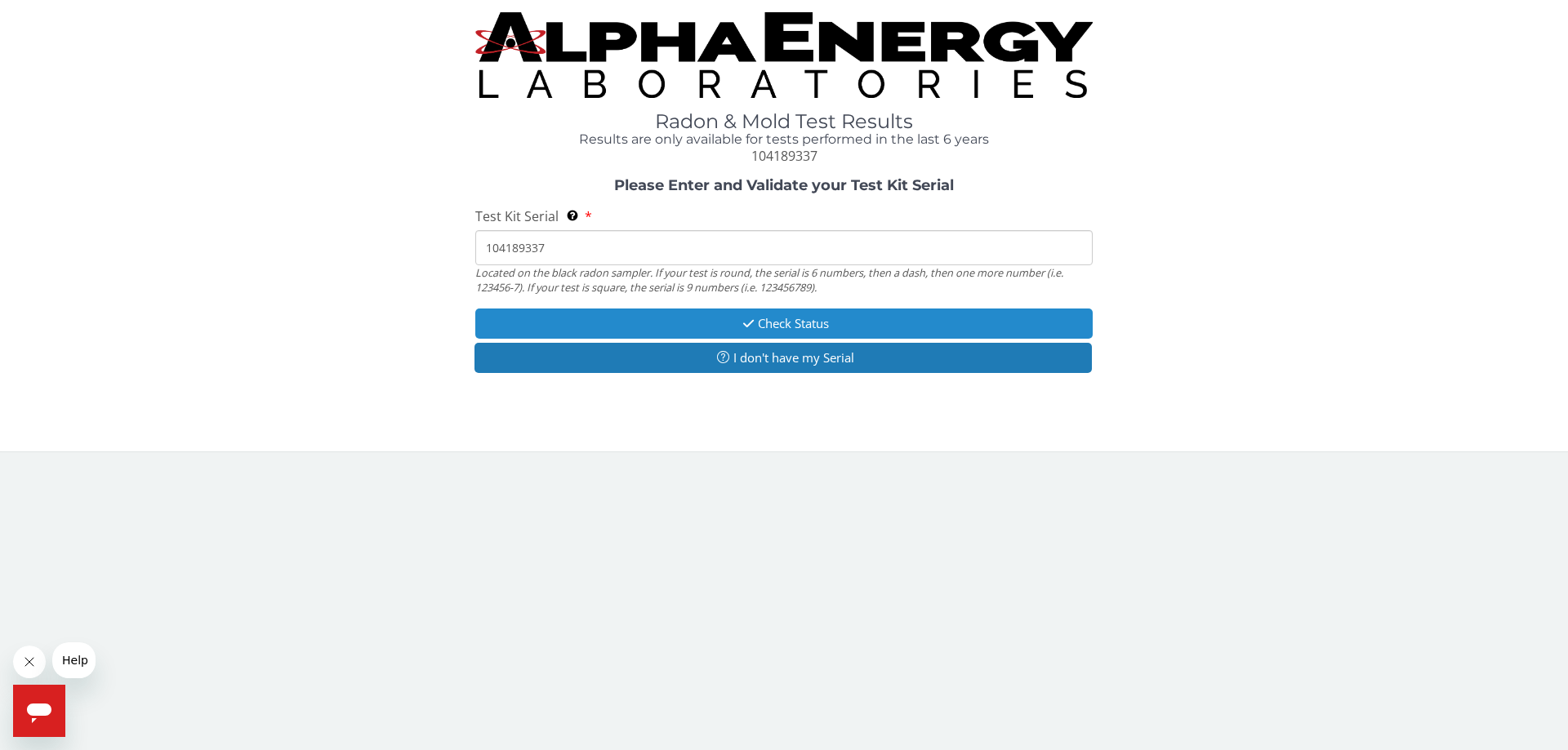
type input "104189337"
click at [805, 329] on button "Check Status" at bounding box center [784, 324] width 617 height 31
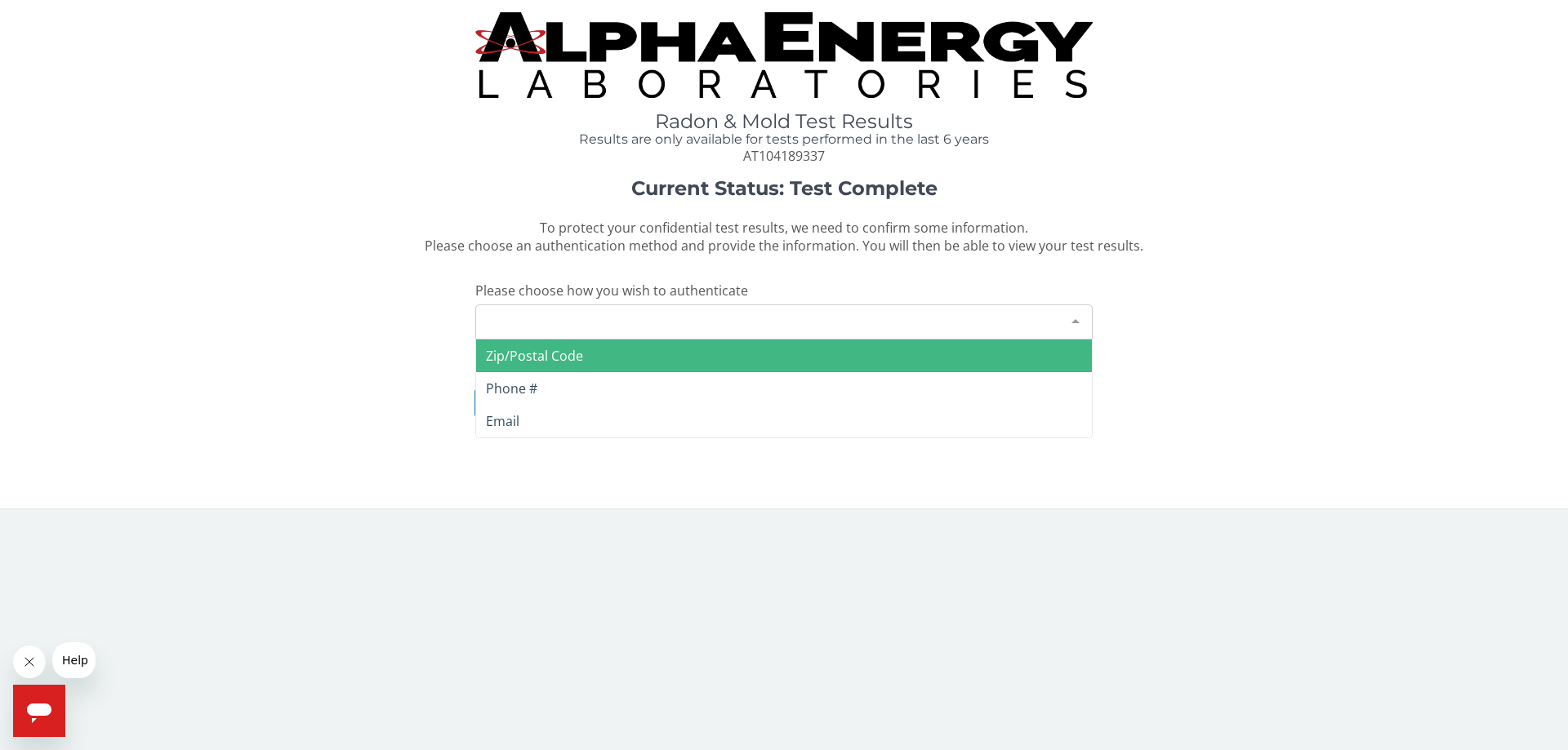
click at [596, 324] on div "Please make a selection" at bounding box center [784, 321] width 617 height 35
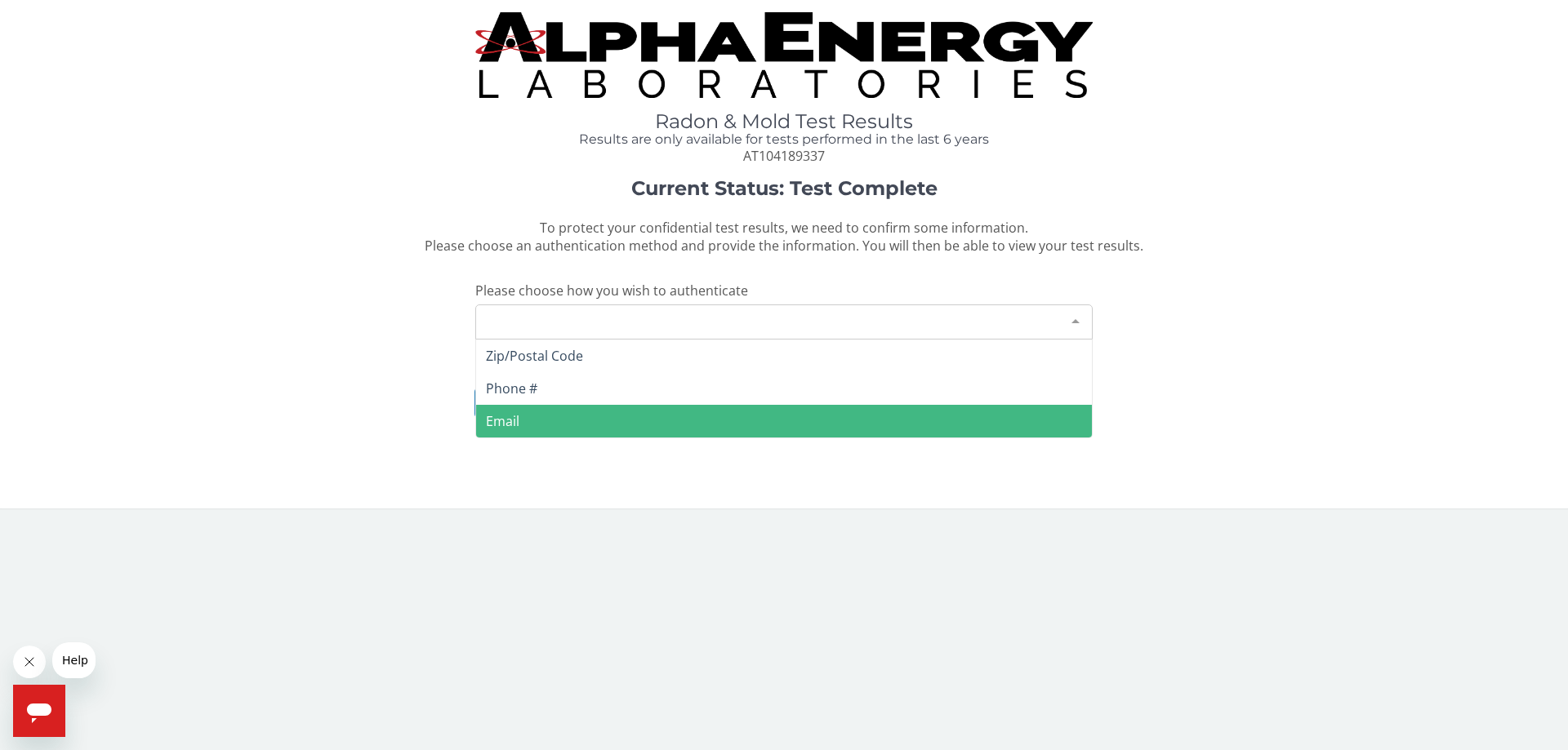
click at [501, 427] on span "Email" at bounding box center [502, 420] width 33 height 18
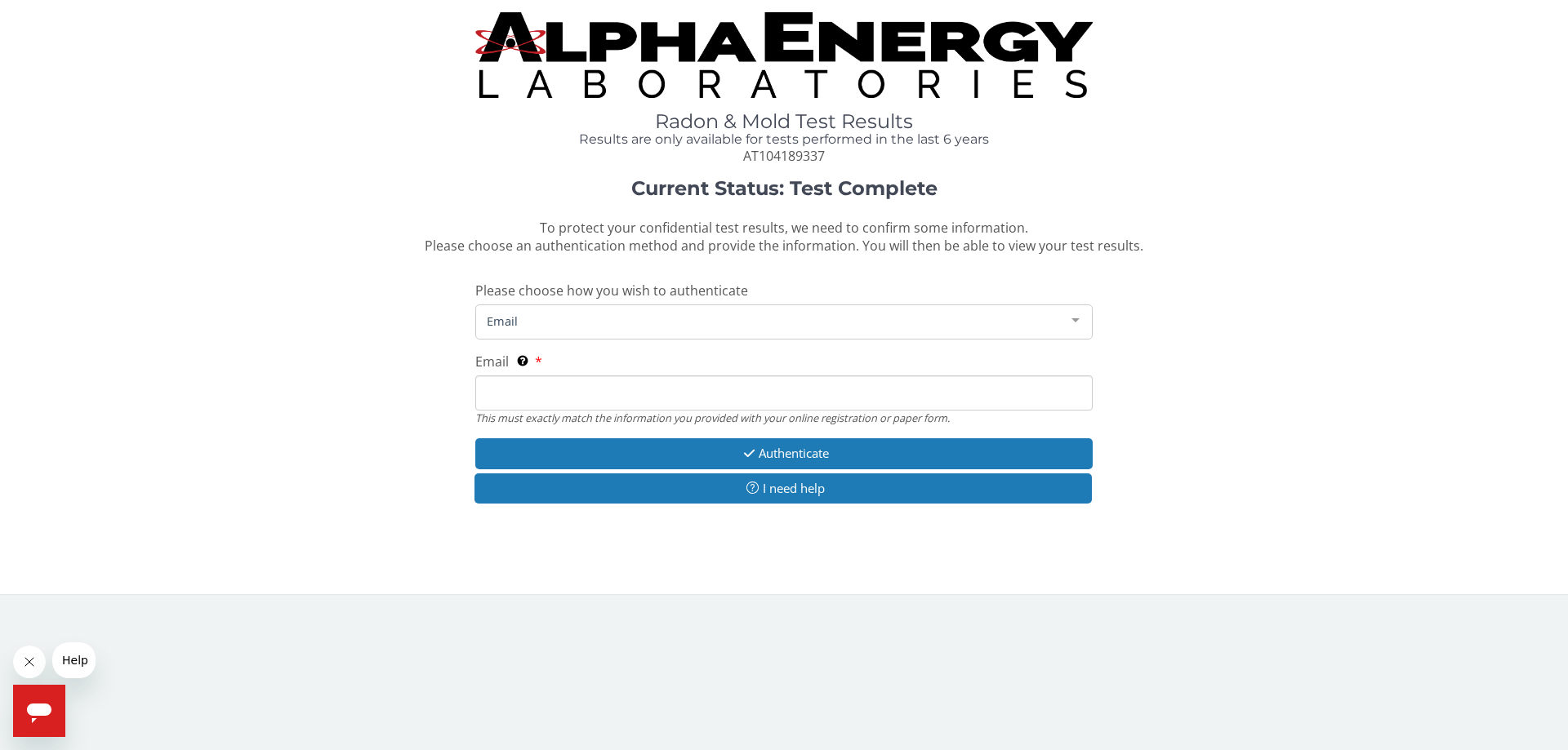
click at [658, 403] on input "Email This must exactly match the information you provided with your online reg…" at bounding box center [784, 392] width 617 height 35
type input "officemanager@dtechit.net"
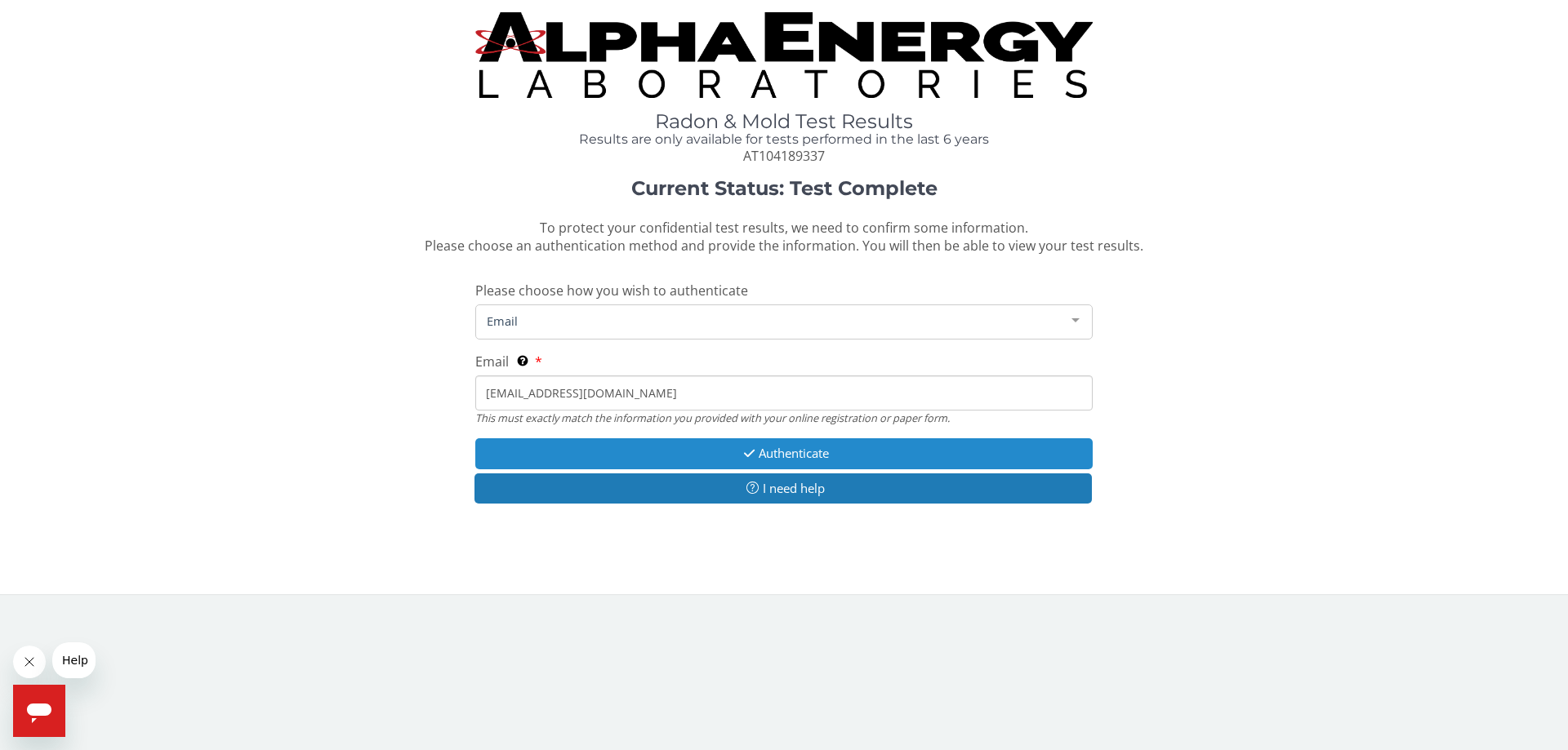
click at [781, 448] on button "Authenticate" at bounding box center [784, 454] width 617 height 31
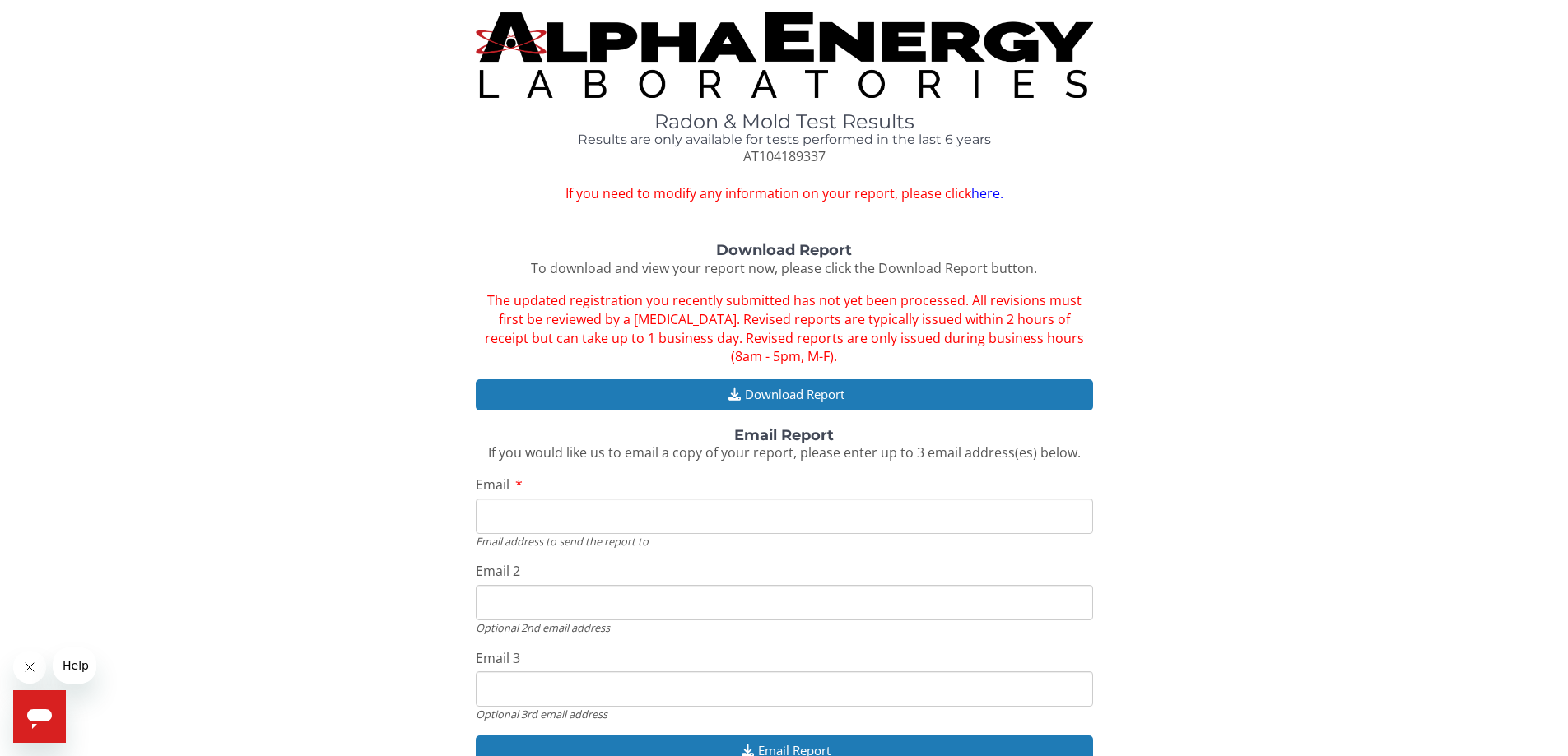
click at [981, 193] on link "here." at bounding box center [987, 193] width 32 height 18
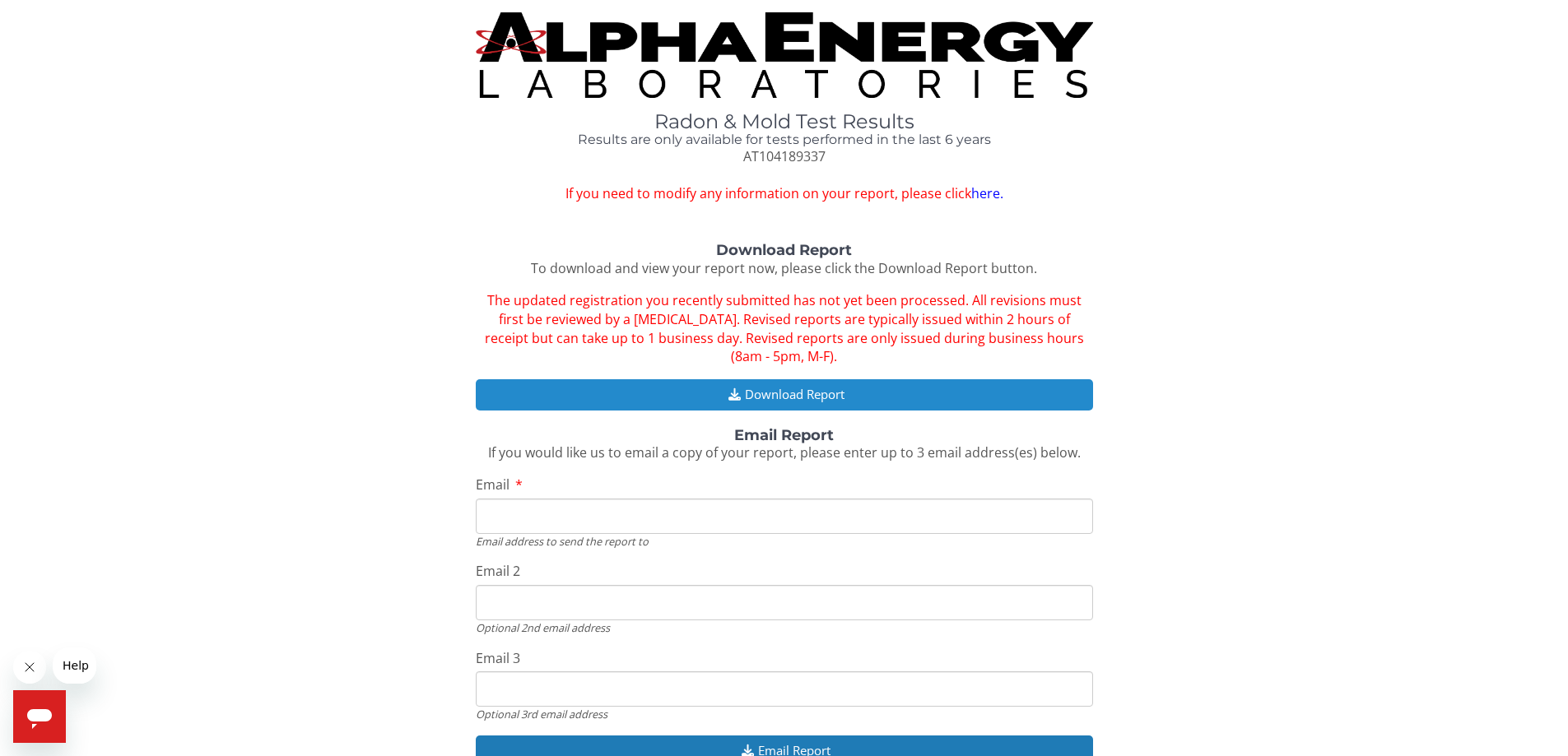
click at [781, 402] on button "Download Report" at bounding box center [784, 395] width 617 height 31
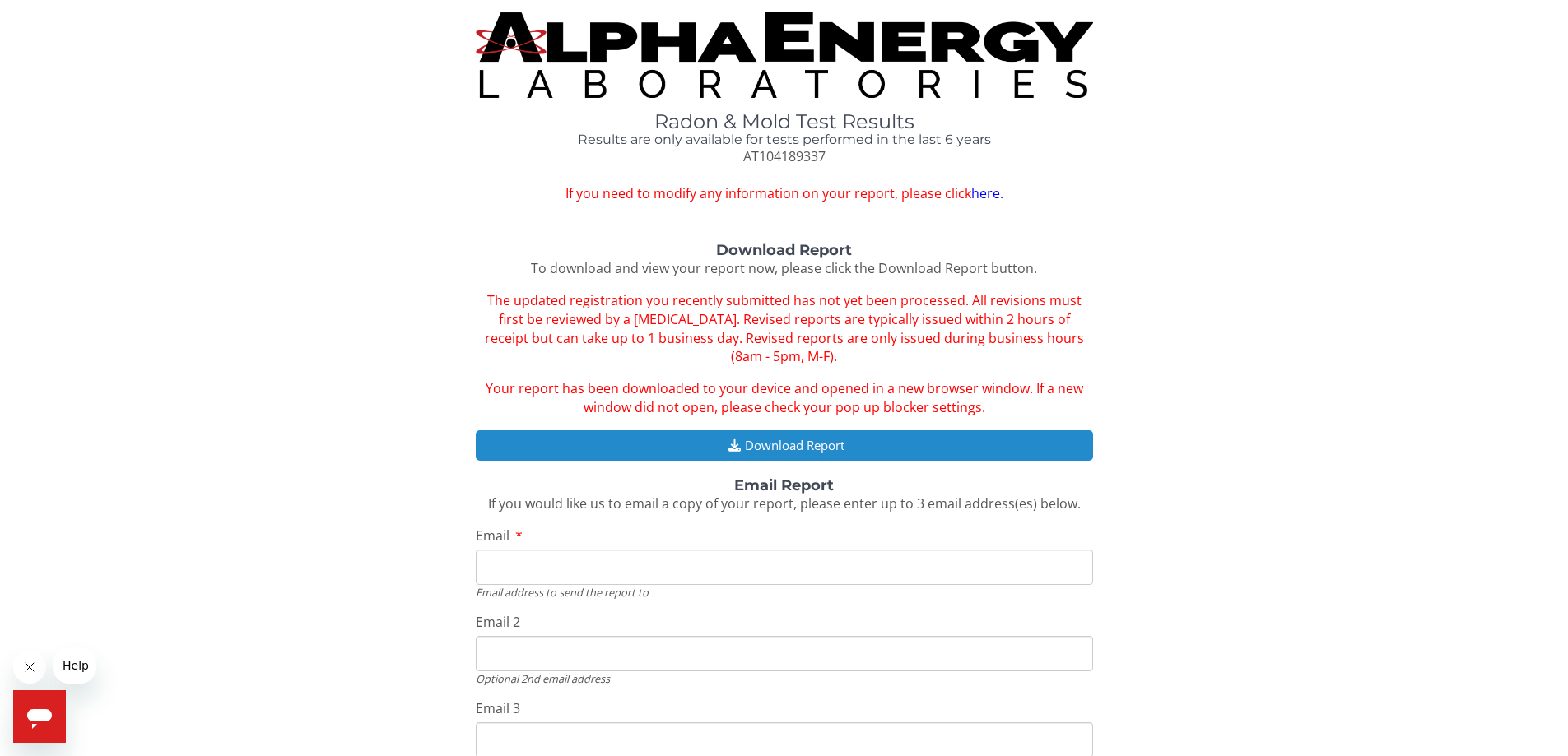
click at [760, 444] on button "Download Report" at bounding box center [784, 446] width 617 height 31
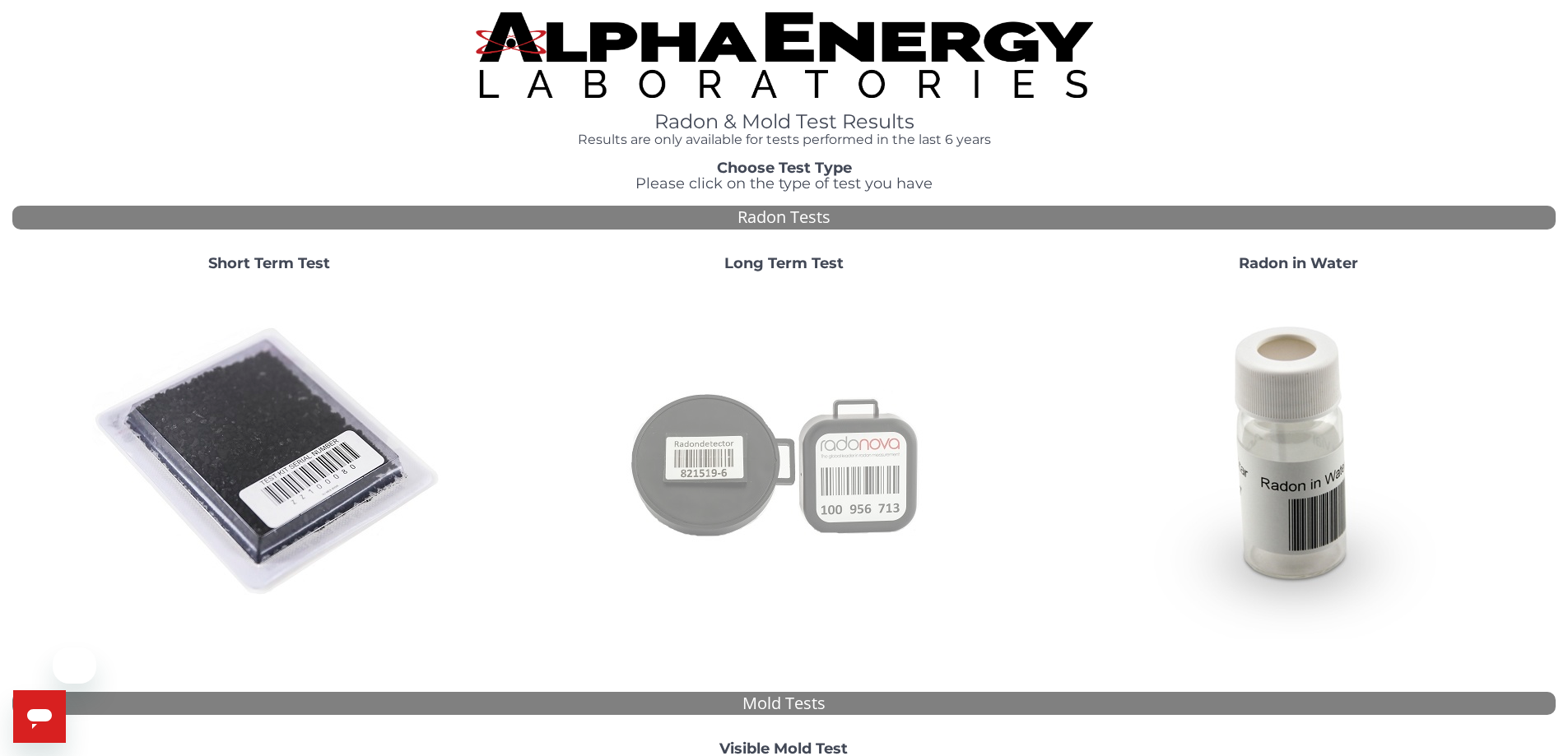
click at [730, 430] on img at bounding box center [783, 461] width 354 height 354
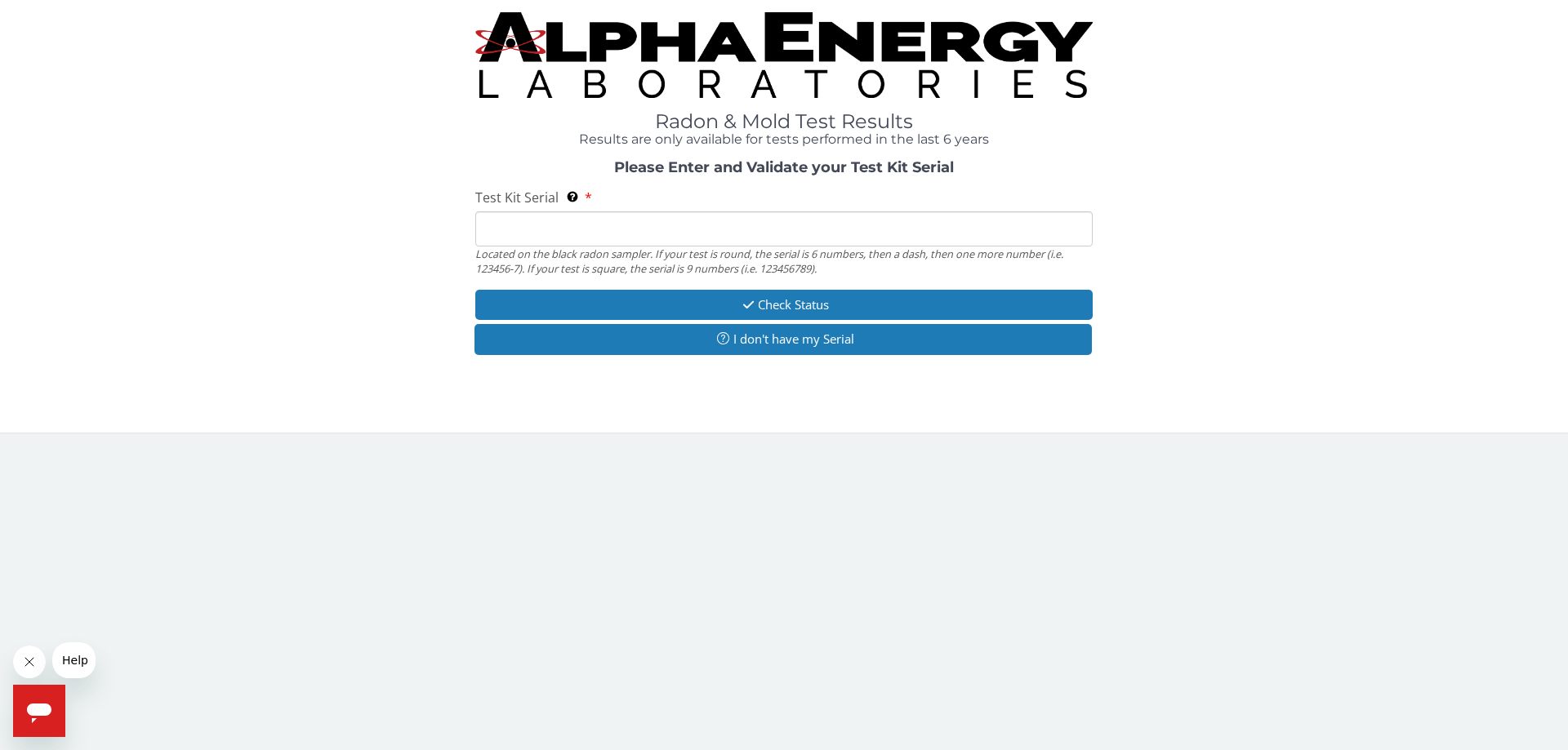
click at [539, 242] on input "Test Kit Serial Located on the black radon sampler. If your test is round, the …" at bounding box center [784, 228] width 617 height 35
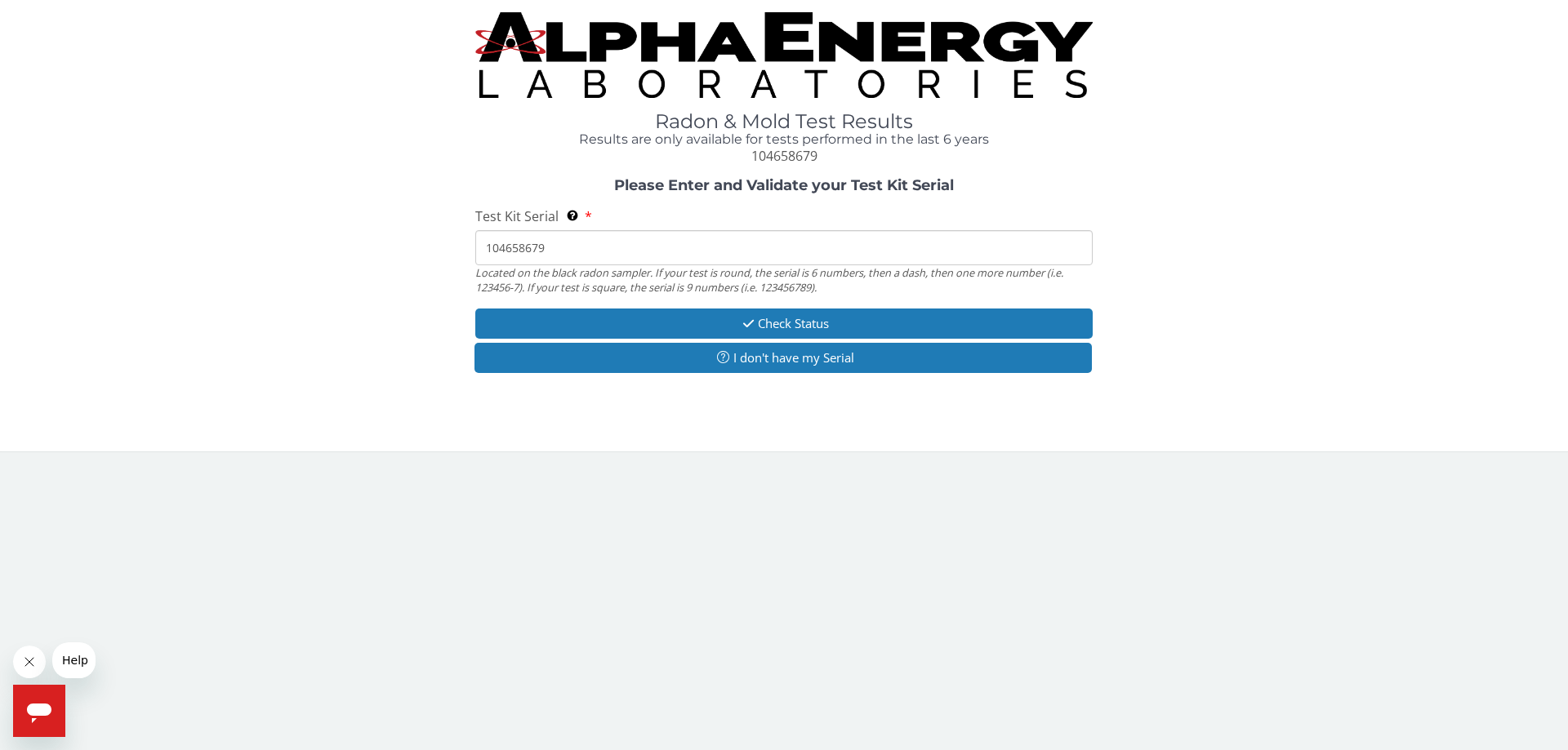
type input "104658679"
click at [788, 305] on div "Please Enter and Validate your Test Kit Serial Test Kit Serial Located on the b…" at bounding box center [784, 277] width 1543 height 199
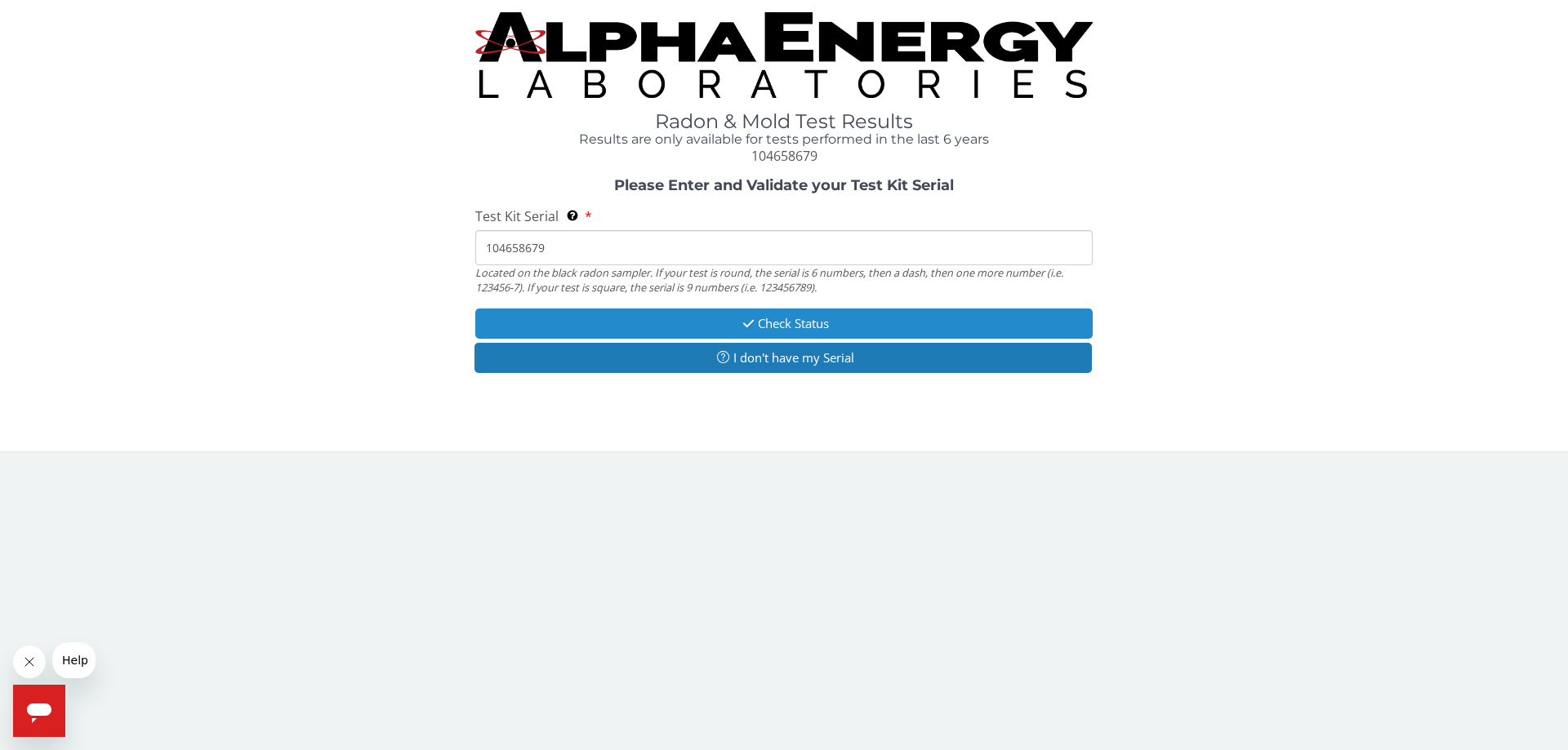
click at [797, 318] on button "Check Status" at bounding box center [784, 324] width 617 height 31
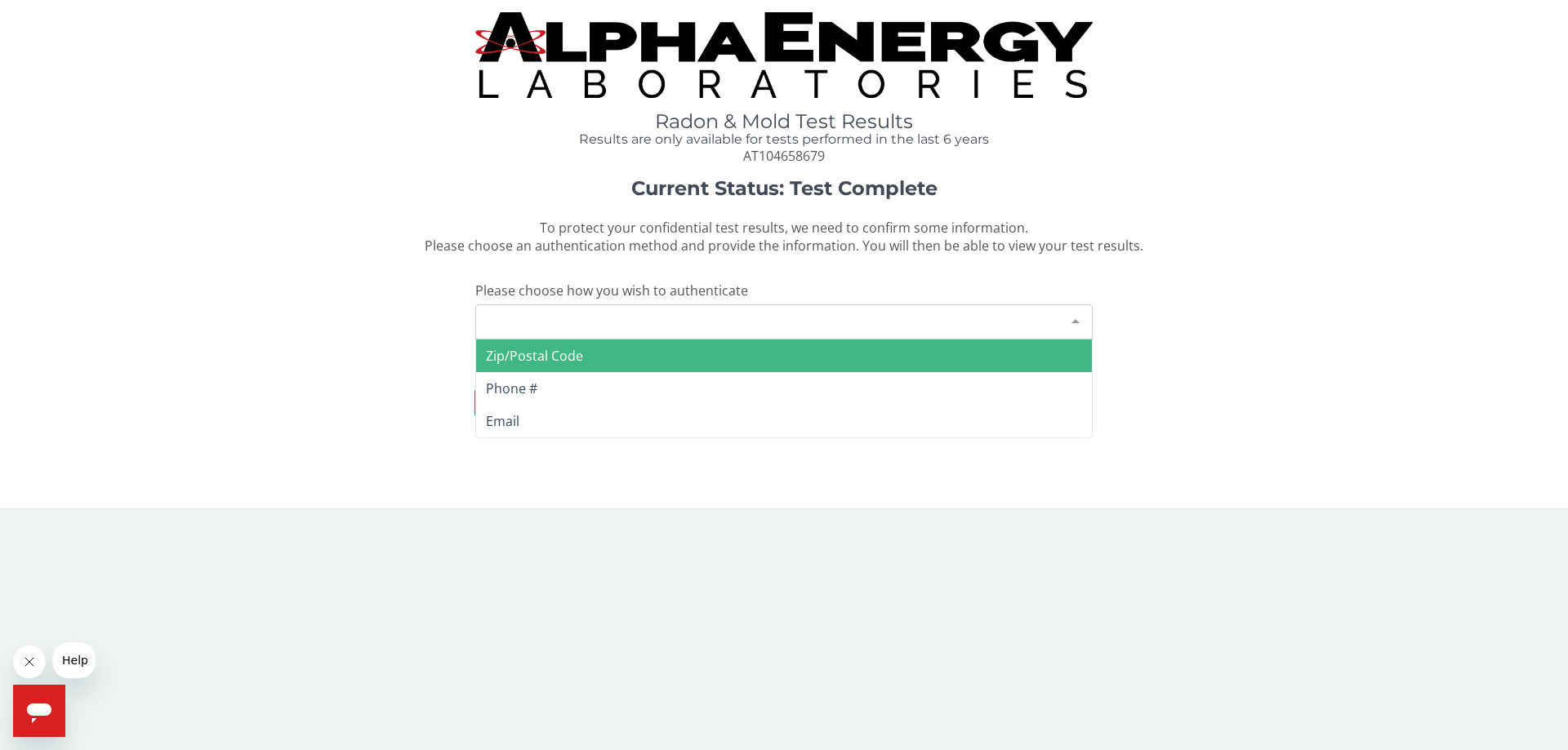
click at [589, 329] on div "Please make a selection" at bounding box center [784, 321] width 617 height 35
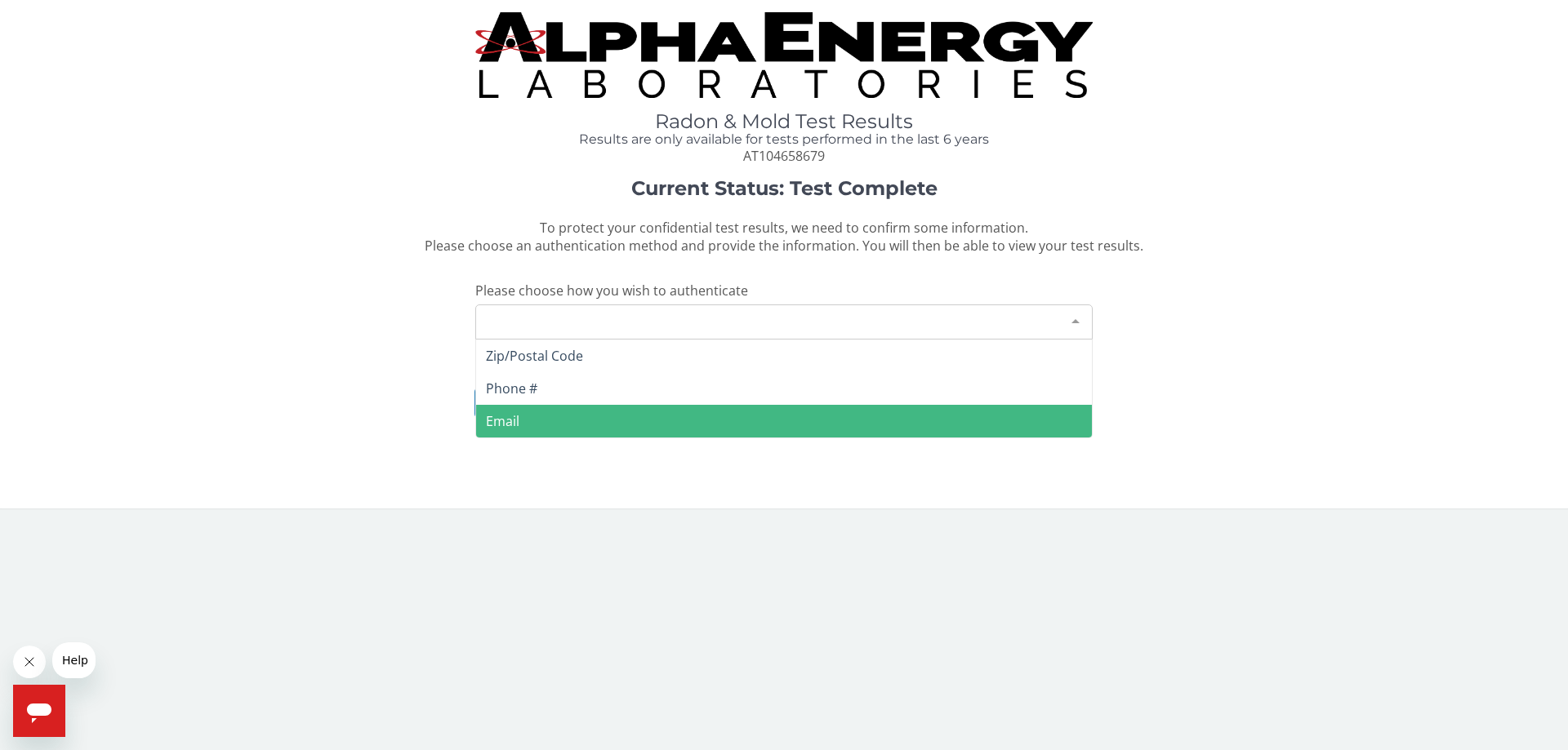
click at [525, 421] on span "Email" at bounding box center [784, 421] width 616 height 32
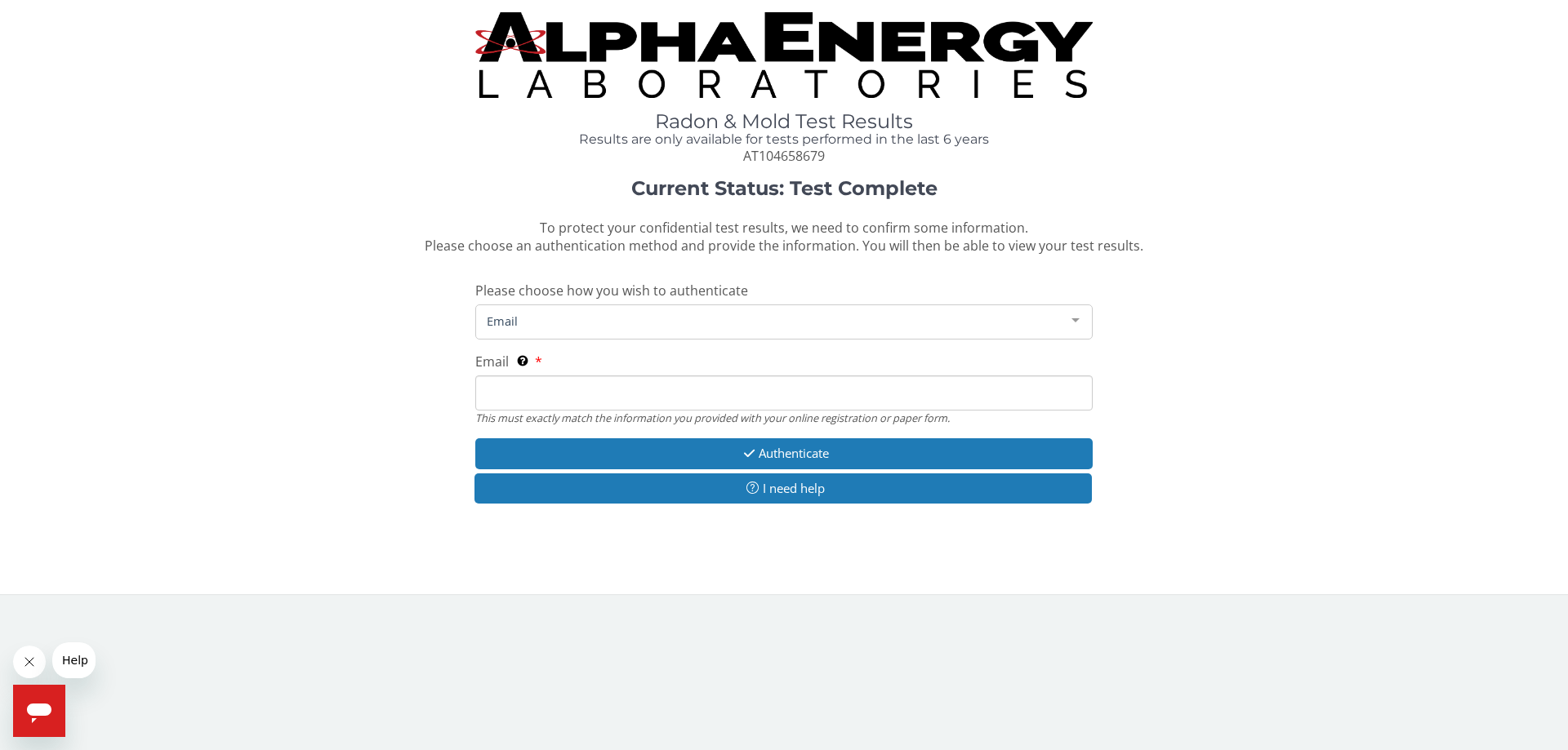
click at [580, 394] on input "Email This must exactly match the information you provided with your online reg…" at bounding box center [784, 392] width 617 height 35
type input "[EMAIL_ADDRESS][DOMAIN_NAME]"
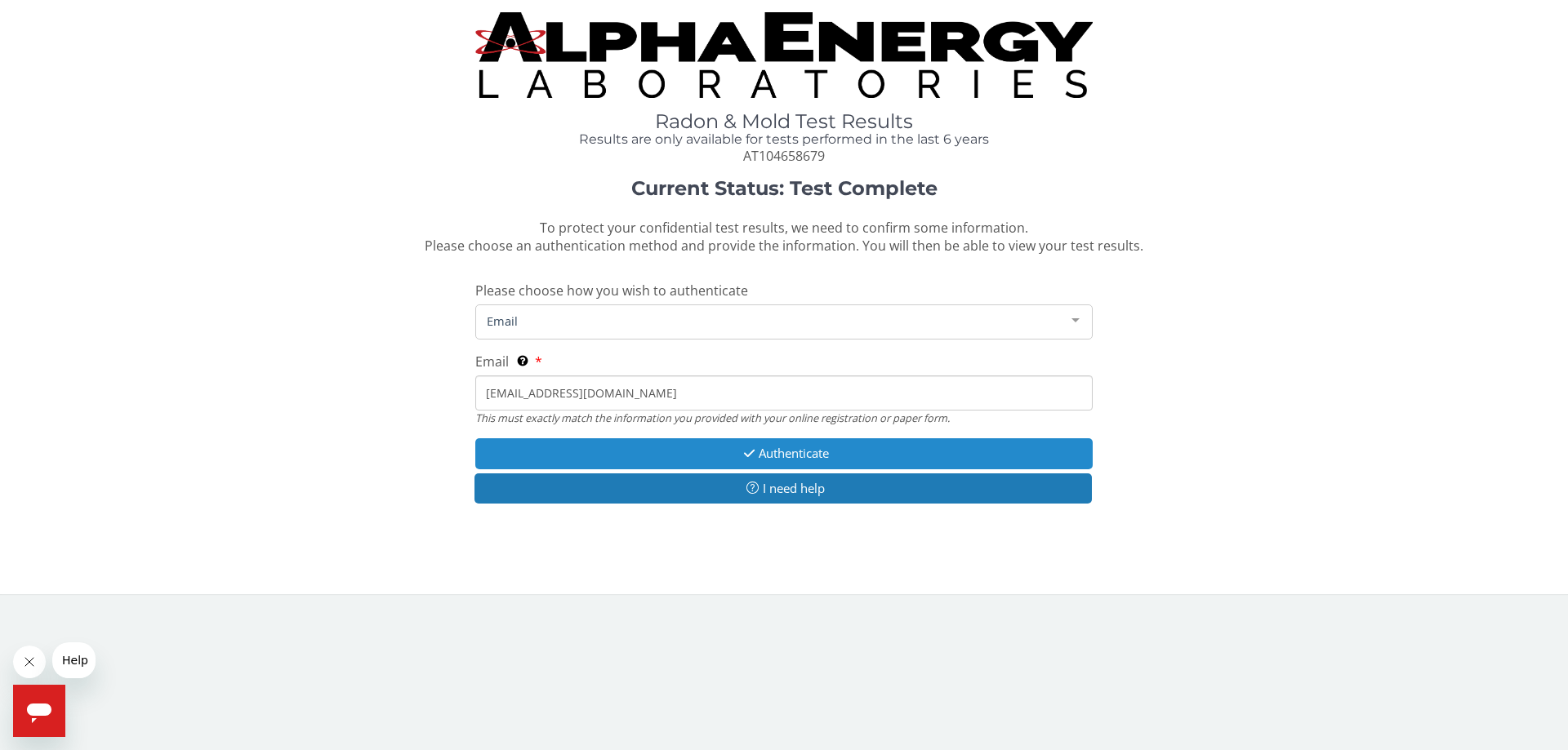
click at [775, 454] on button "Authenticate" at bounding box center [784, 454] width 617 height 31
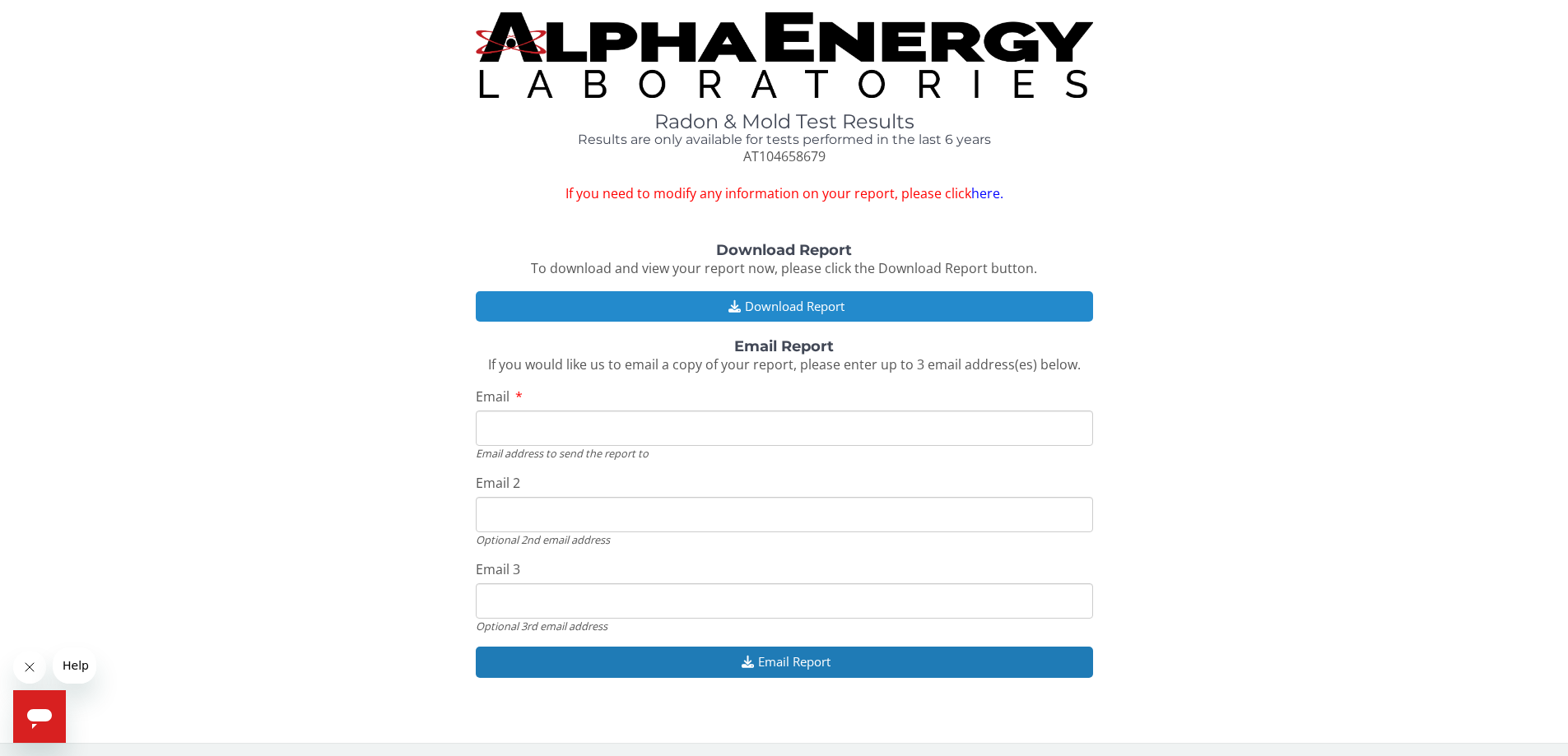
click at [761, 301] on button "Download Report" at bounding box center [784, 307] width 617 height 31
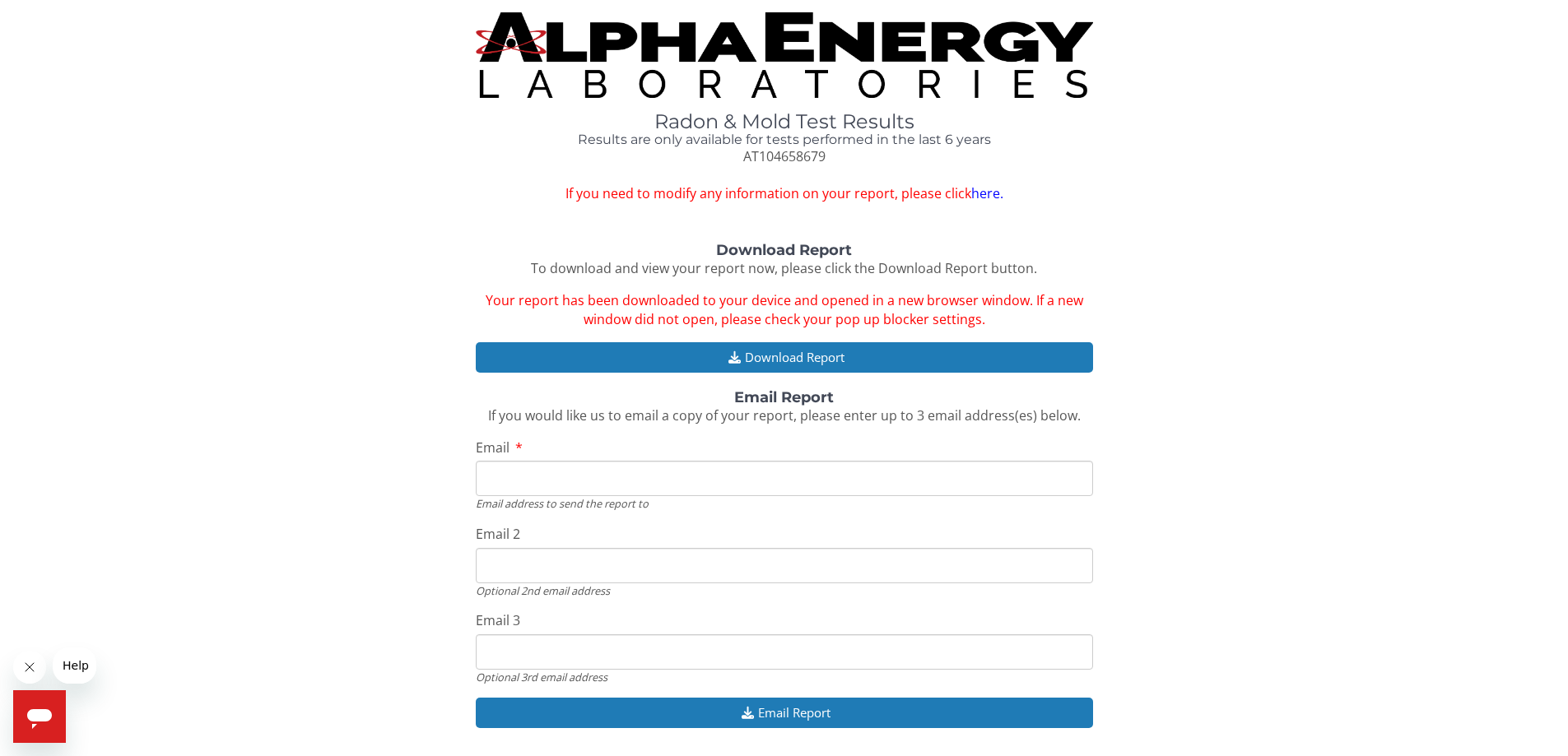
click at [981, 197] on link "here." at bounding box center [987, 193] width 32 height 18
